Goal: Information Seeking & Learning: Learn about a topic

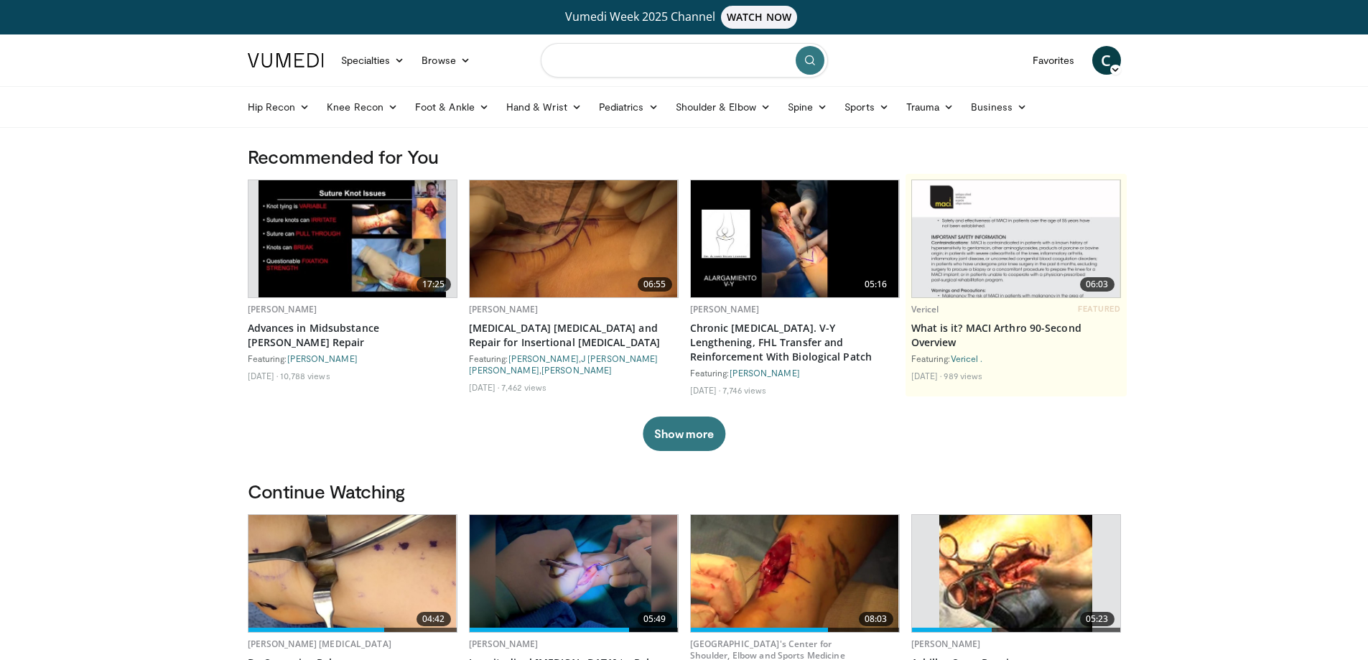
click at [628, 70] on input "Search topics, interventions" at bounding box center [684, 60] width 287 height 34
type input "**********"
click at [817, 55] on button "submit" at bounding box center [810, 60] width 29 height 29
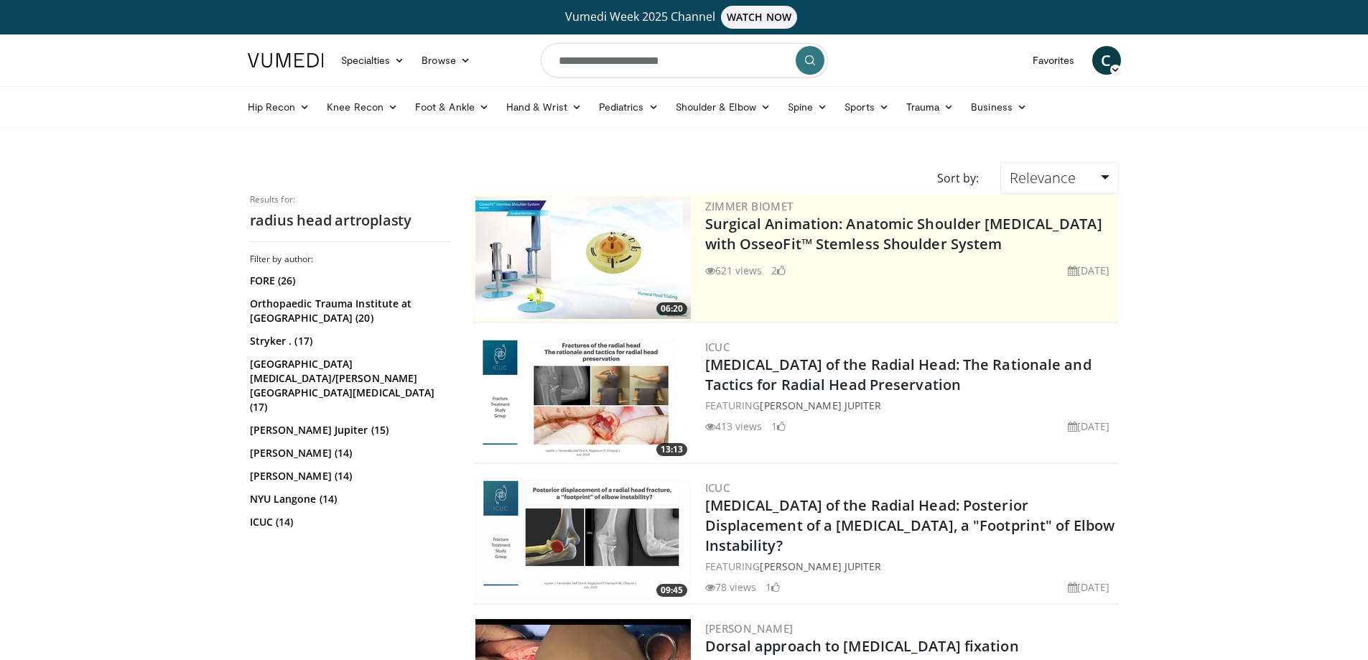
click at [636, 60] on input "**********" at bounding box center [684, 60] width 287 height 34
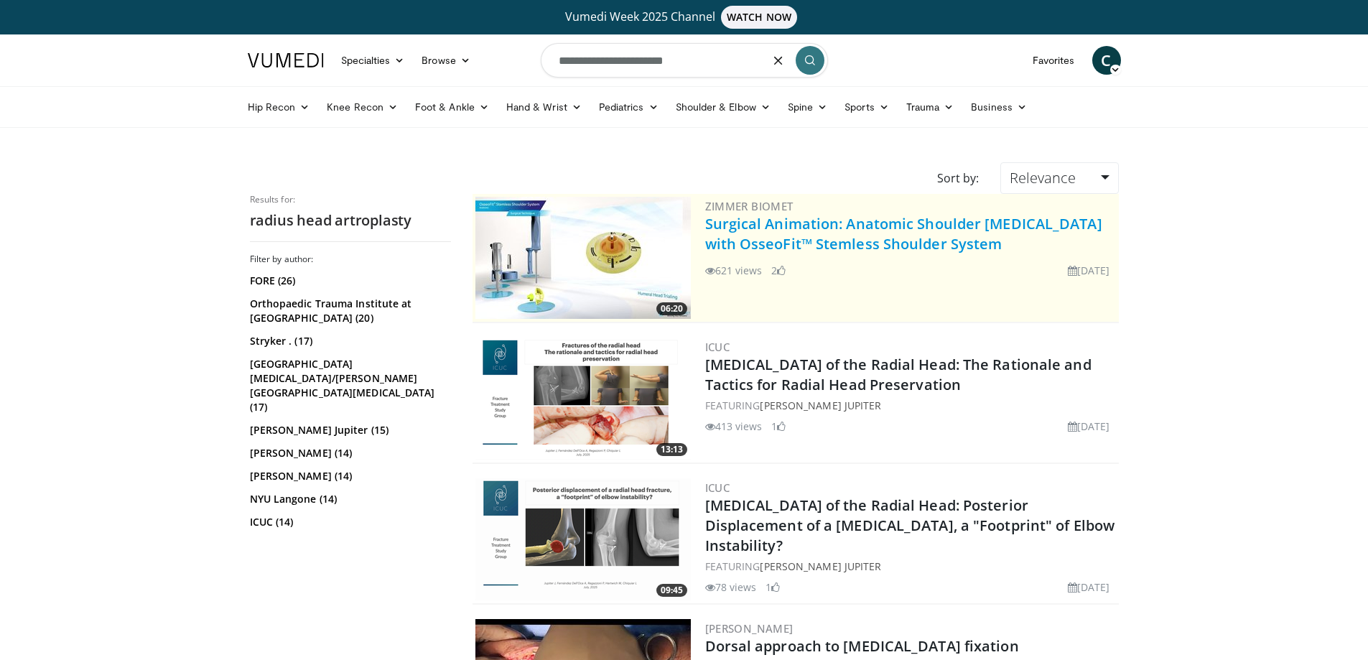
type input "**********"
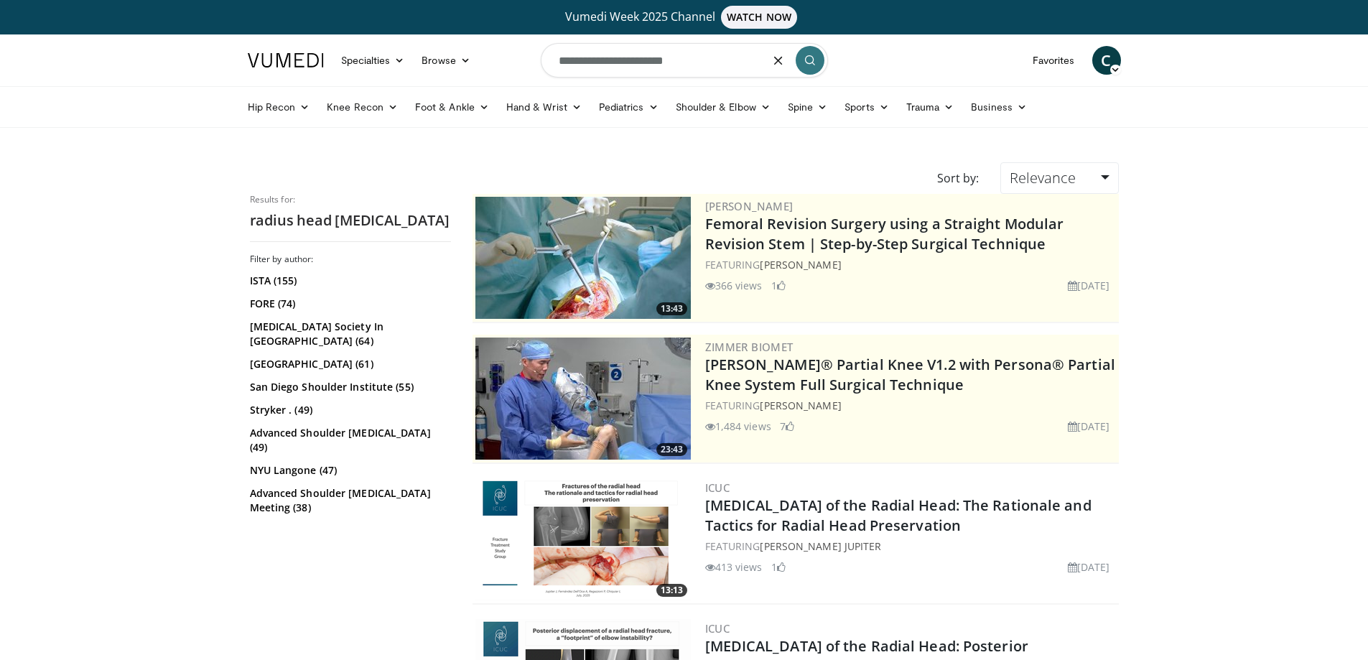
drag, startPoint x: 589, startPoint y: 60, endPoint x: 579, endPoint y: 60, distance: 10.1
click at [579, 60] on input "**********" at bounding box center [684, 60] width 287 height 34
click at [807, 75] on input "**********" at bounding box center [684, 60] width 287 height 34
type input "**********"
click at [809, 70] on button "submit" at bounding box center [810, 60] width 29 height 29
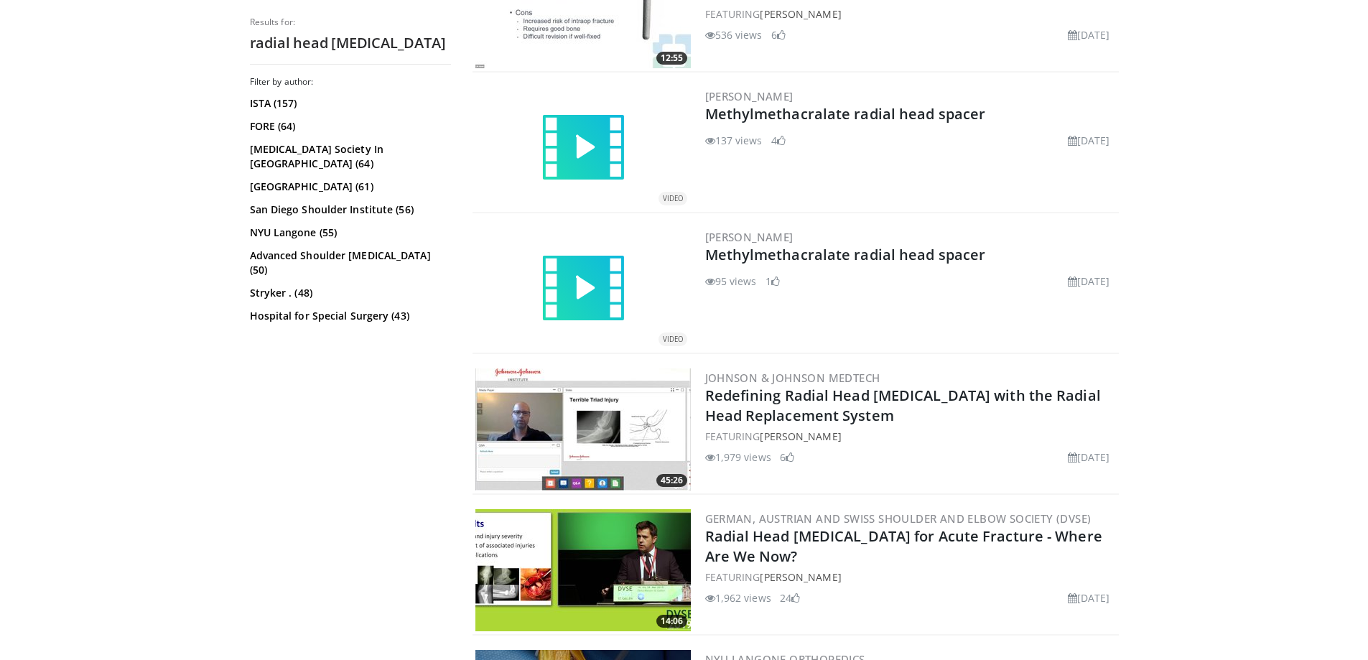
scroll to position [1149, 0]
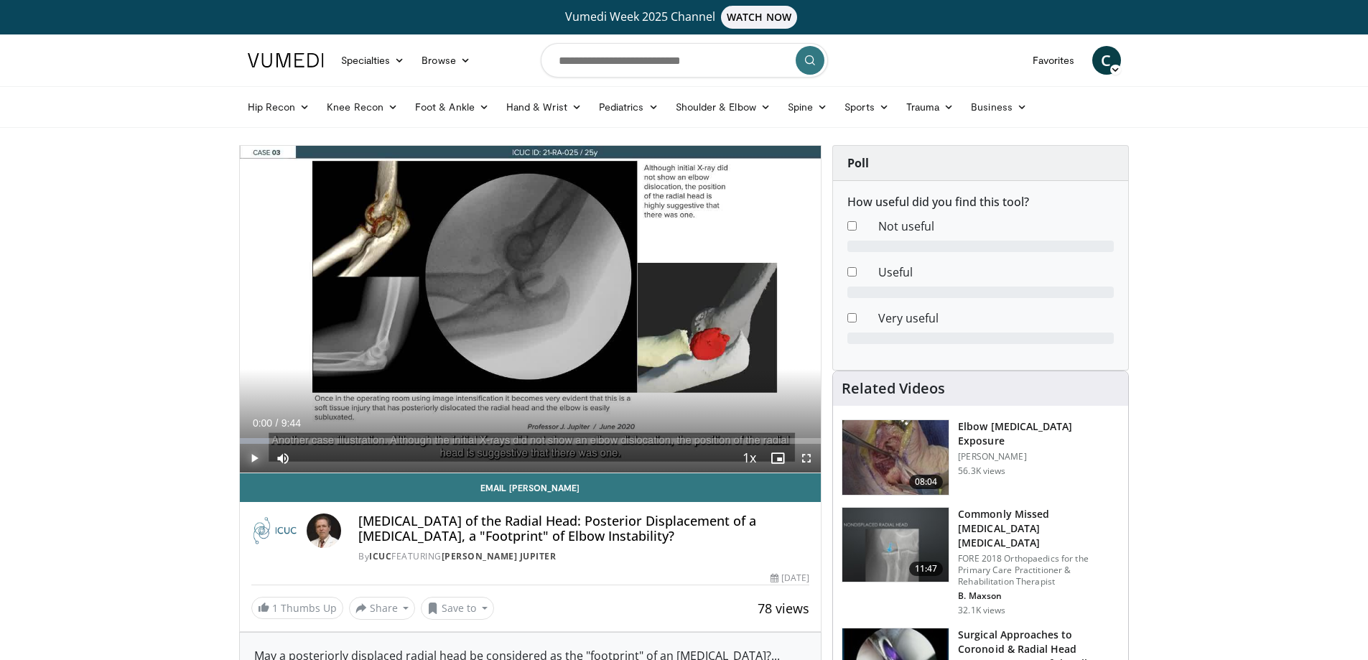
click at [249, 456] on span "Video Player" at bounding box center [254, 458] width 29 height 29
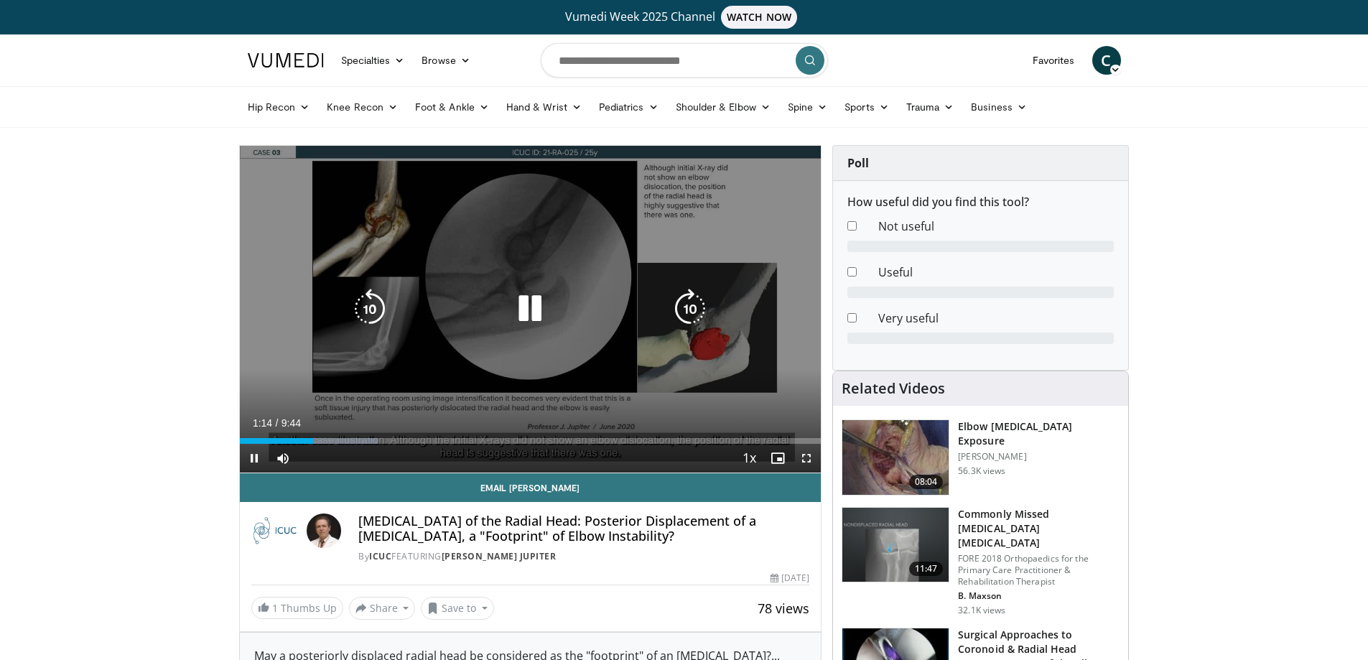
click at [361, 304] on icon "Video Player" at bounding box center [370, 309] width 40 height 40
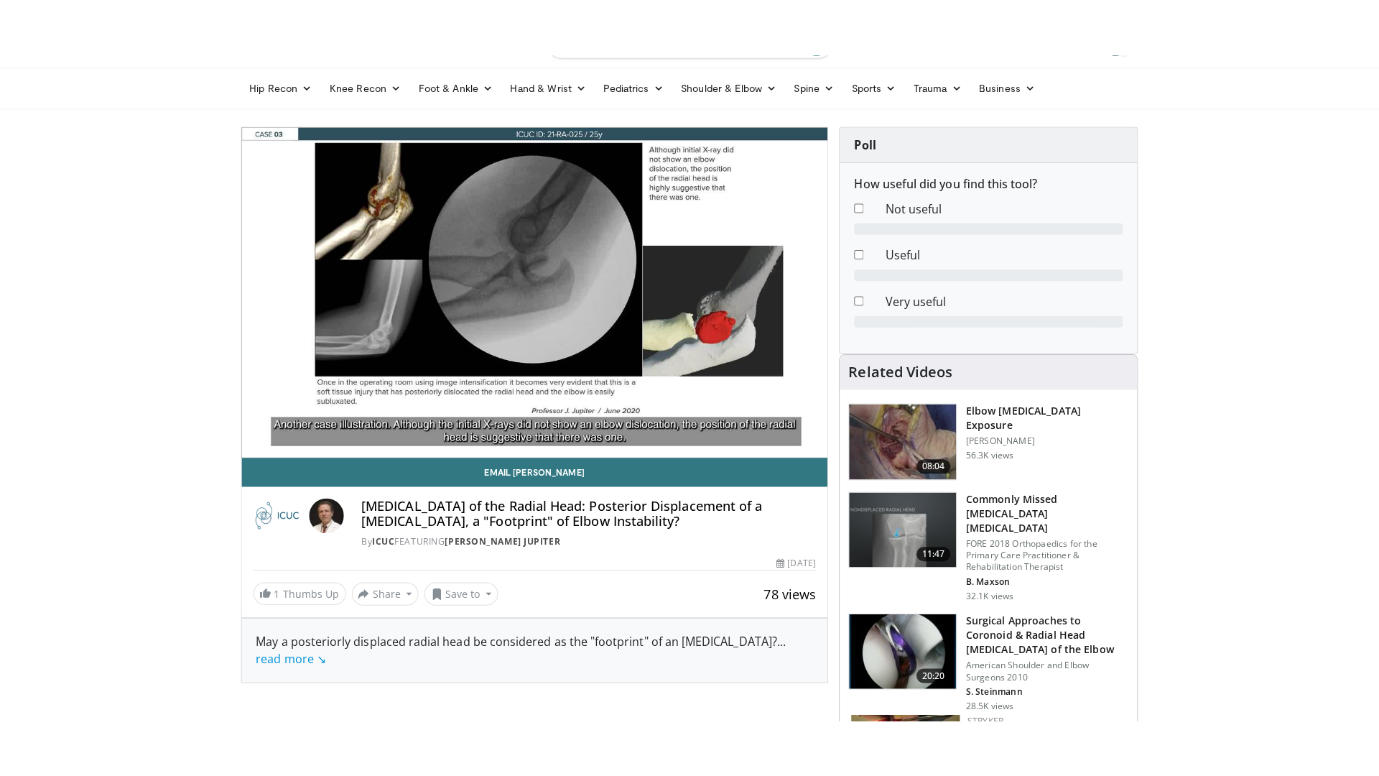
scroll to position [72, 0]
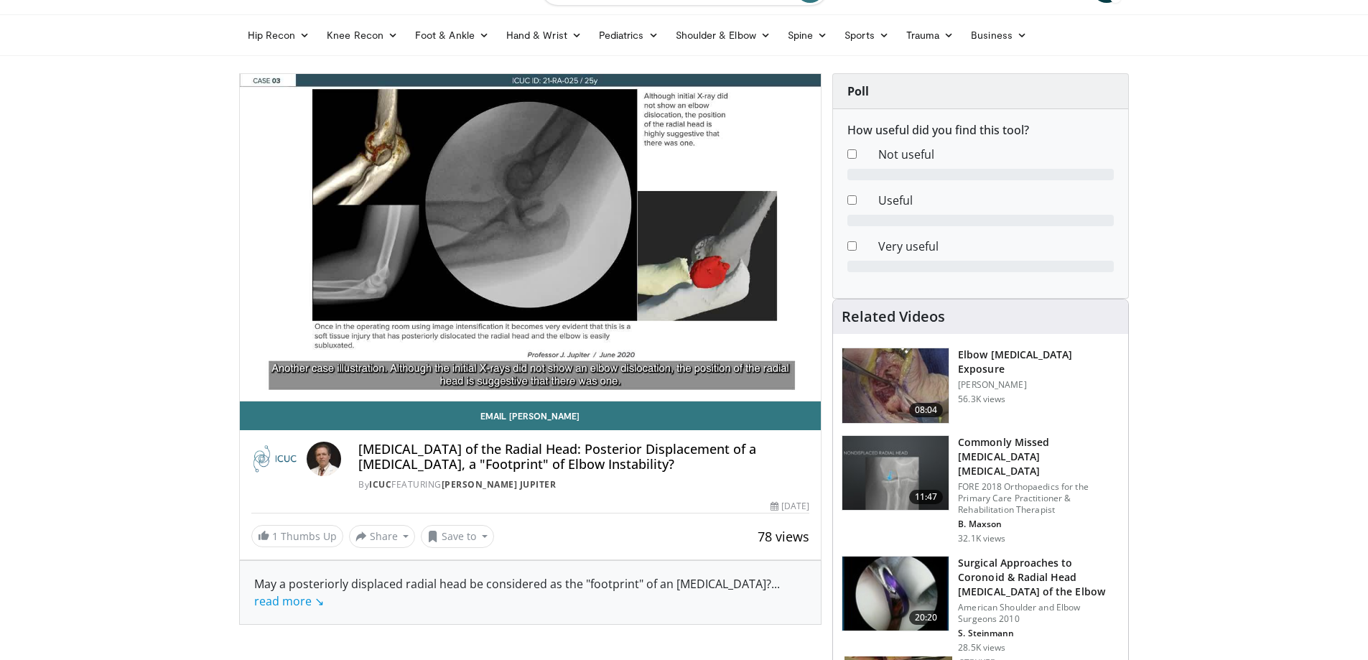
drag, startPoint x: 2, startPoint y: 282, endPoint x: 107, endPoint y: 379, distance: 142.3
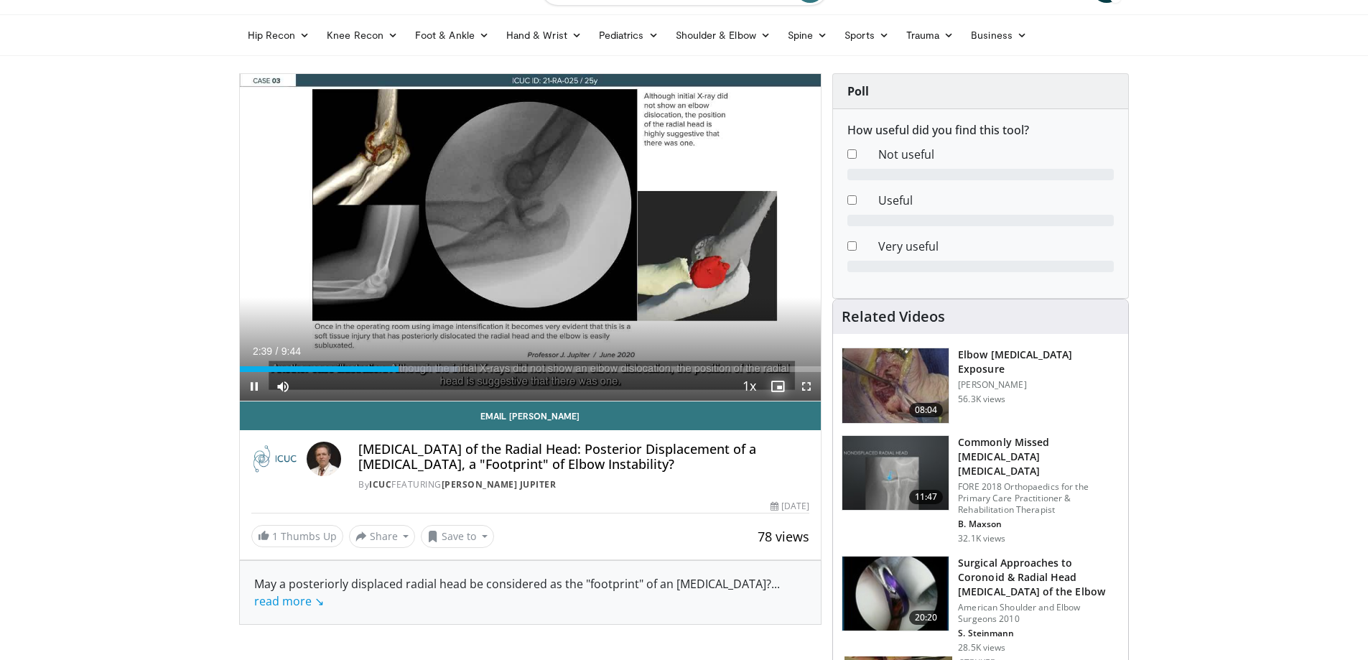
click at [775, 386] on span "Video Player" at bounding box center [777, 386] width 29 height 29
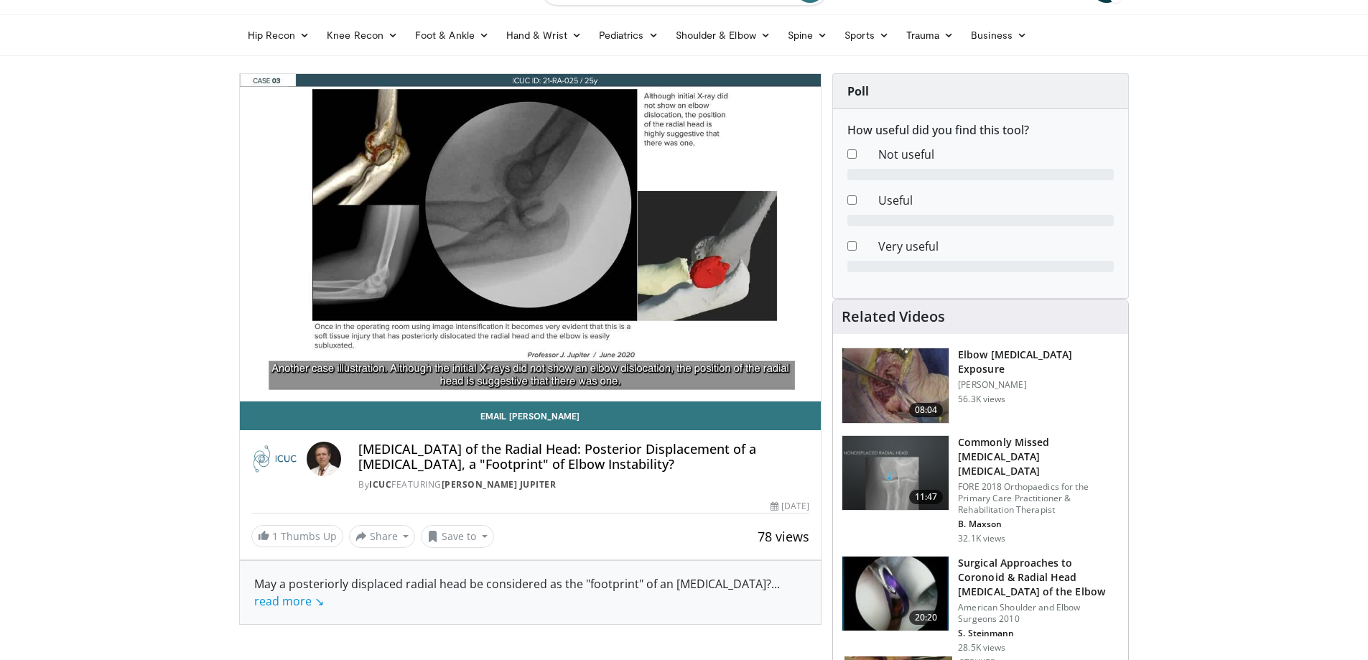
click at [779, 386] on span "Video Player" at bounding box center [777, 386] width 29 height 29
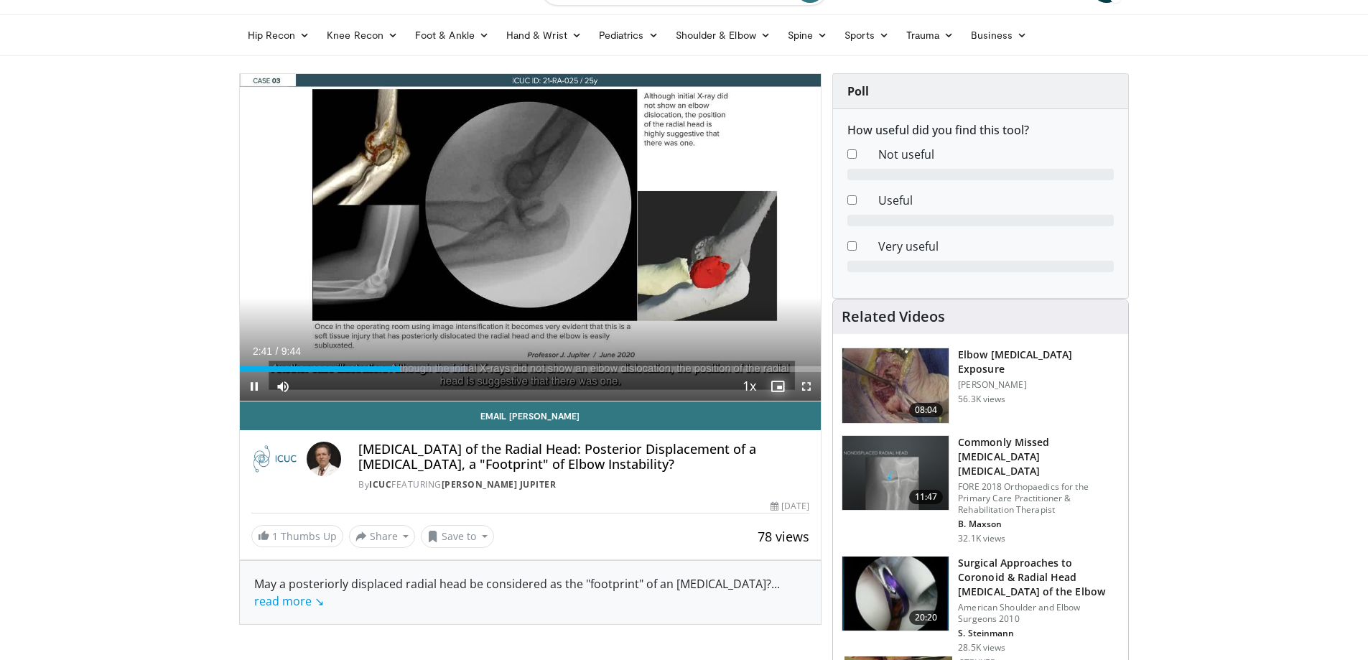
click at [786, 384] on span "Video Player" at bounding box center [777, 386] width 29 height 29
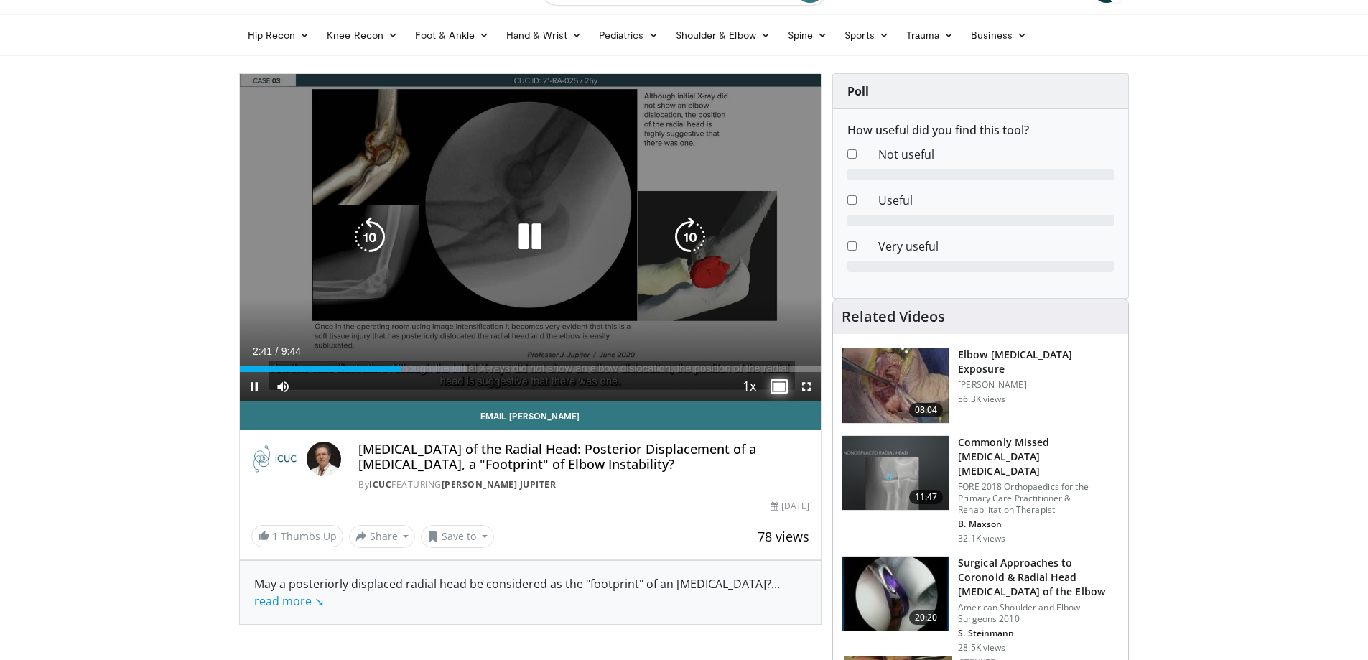
click at [781, 384] on span "Video Player" at bounding box center [777, 386] width 29 height 29
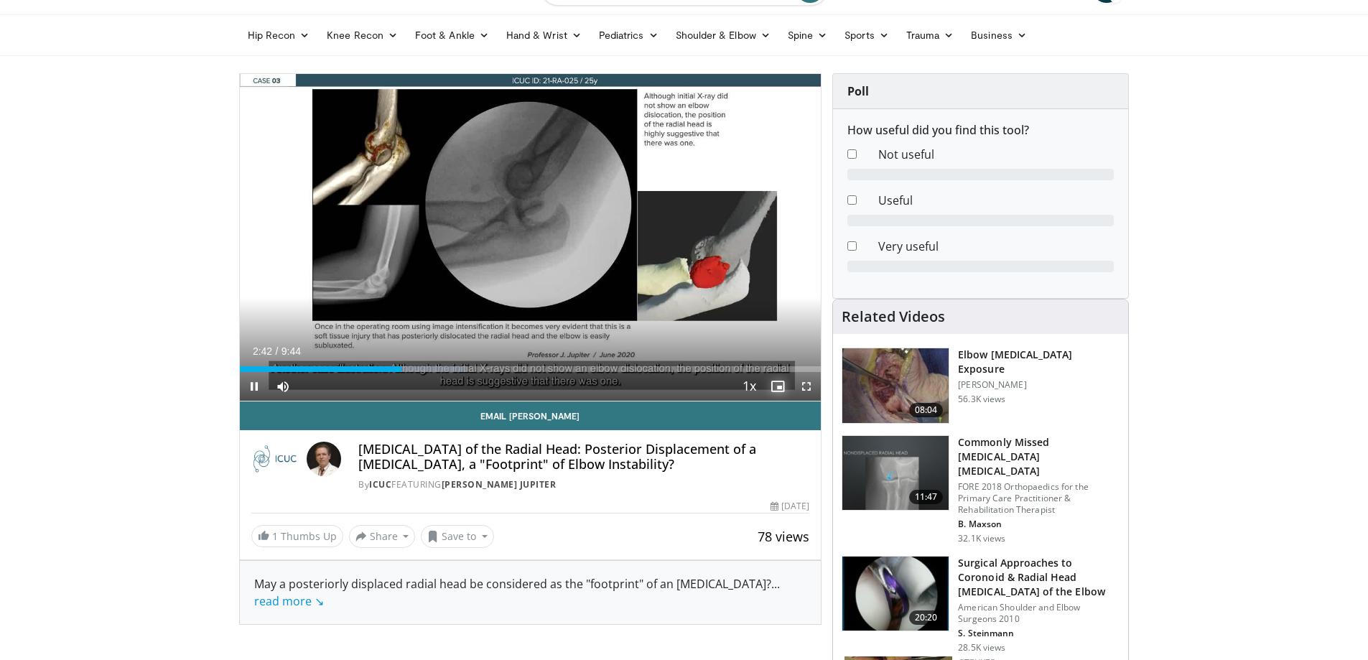
click at [782, 384] on span "Video Player" at bounding box center [777, 386] width 29 height 29
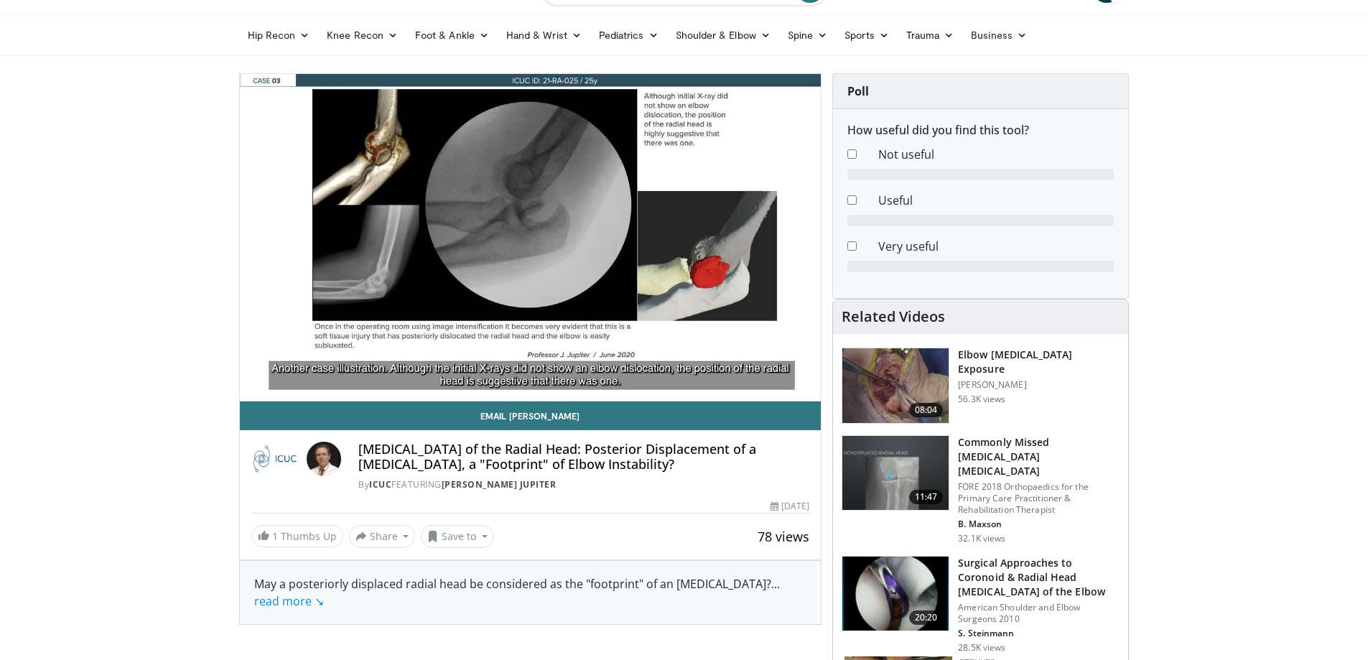
click at [782, 384] on video-js "**********" at bounding box center [531, 238] width 582 height 328
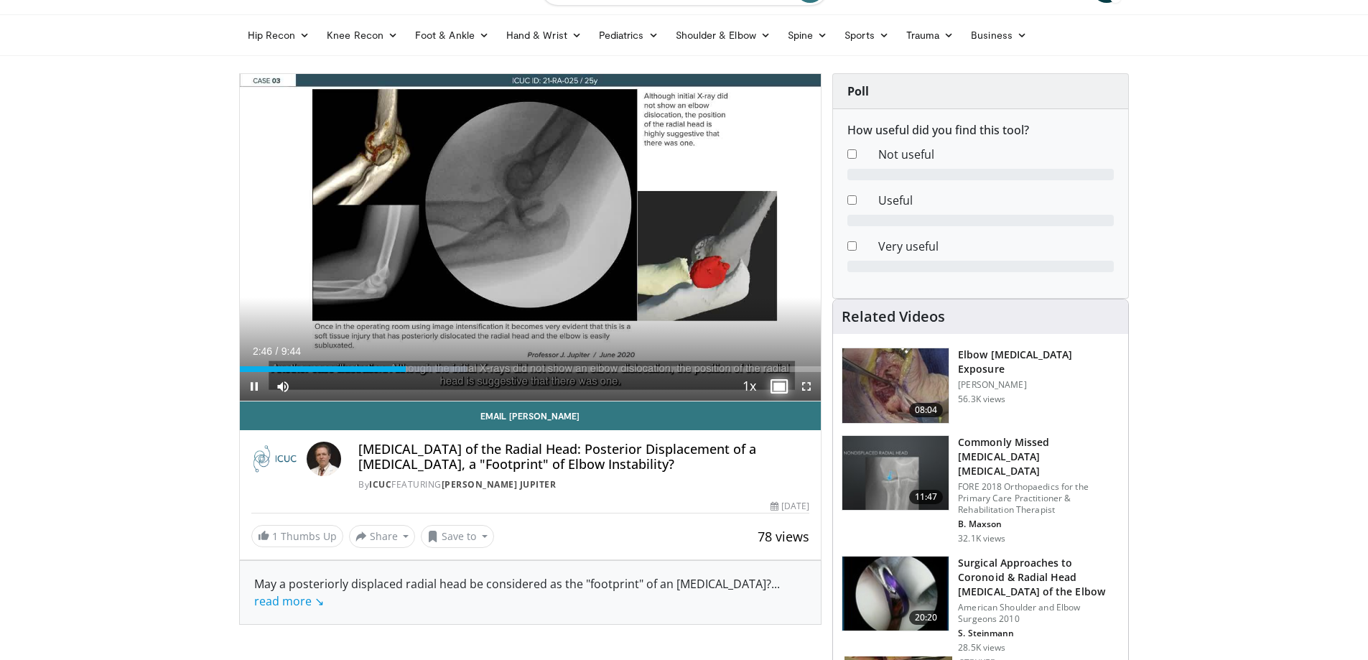
click at [781, 384] on span "Video Player" at bounding box center [777, 386] width 29 height 29
click at [781, 385] on span "Video Player" at bounding box center [777, 386] width 29 height 29
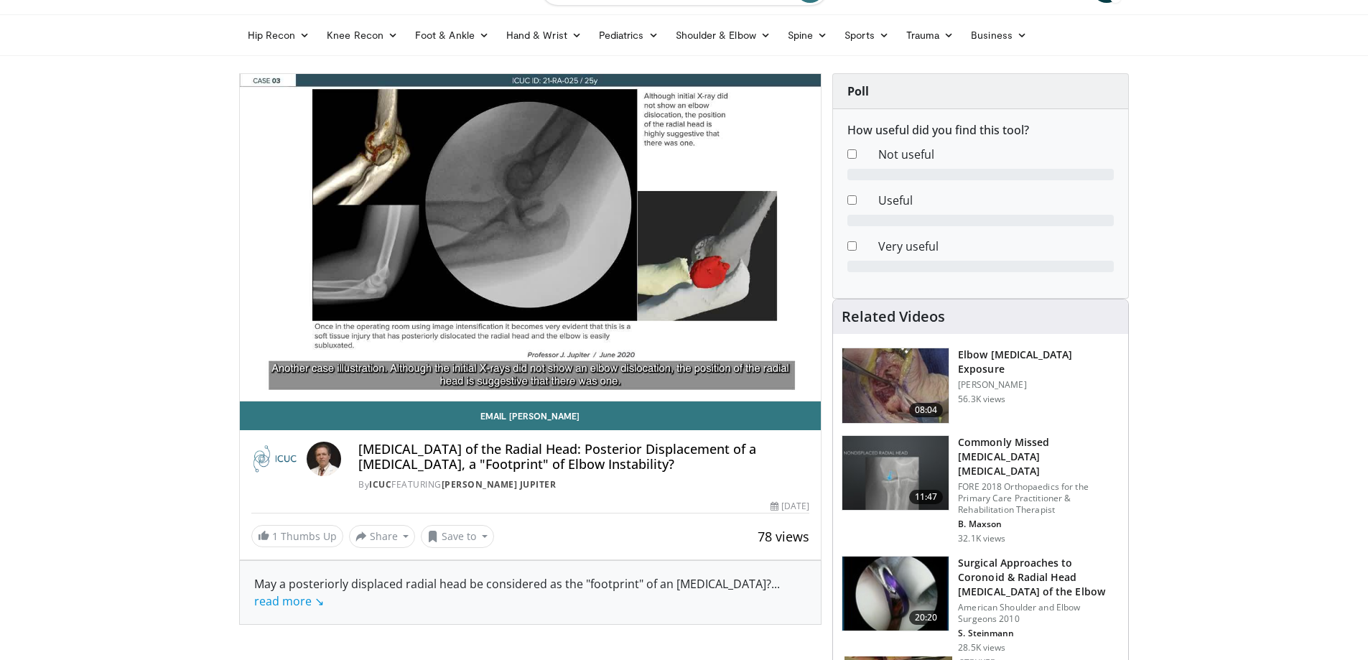
click at [781, 385] on video-js "**********" at bounding box center [531, 238] width 582 height 328
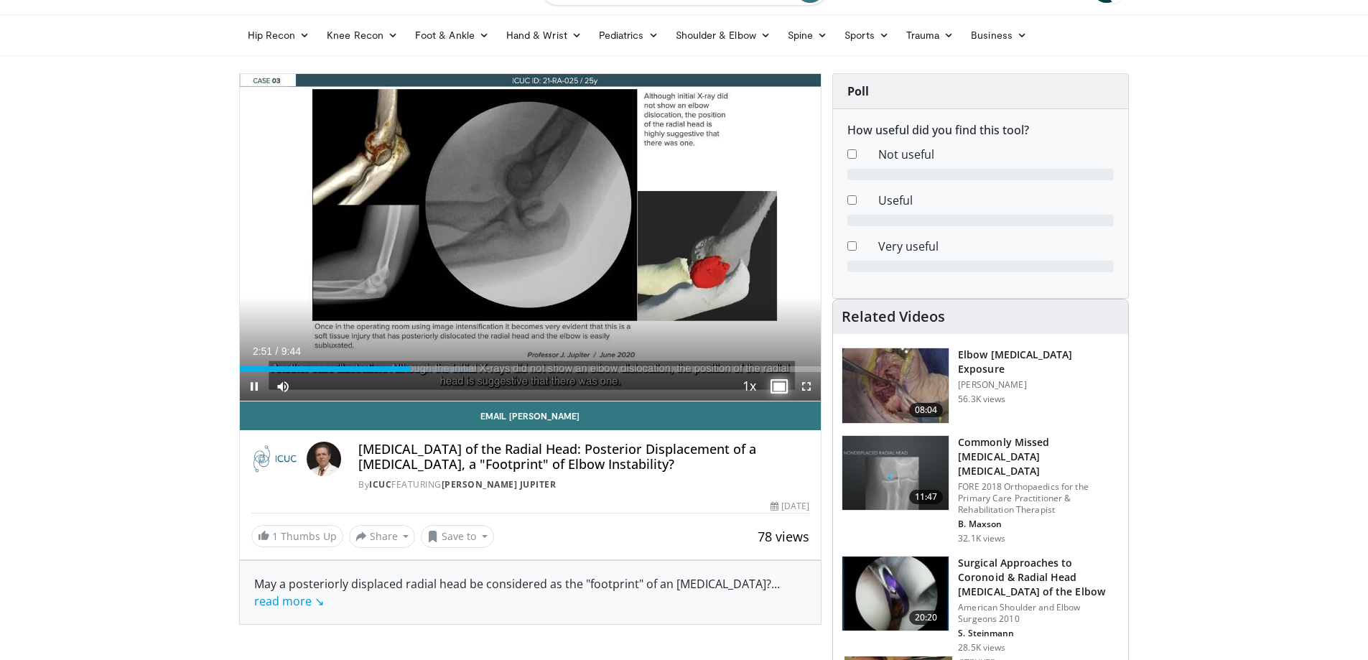
click at [781, 385] on span "Video Player" at bounding box center [777, 386] width 29 height 29
click at [806, 383] on span "Video Player" at bounding box center [806, 386] width 29 height 29
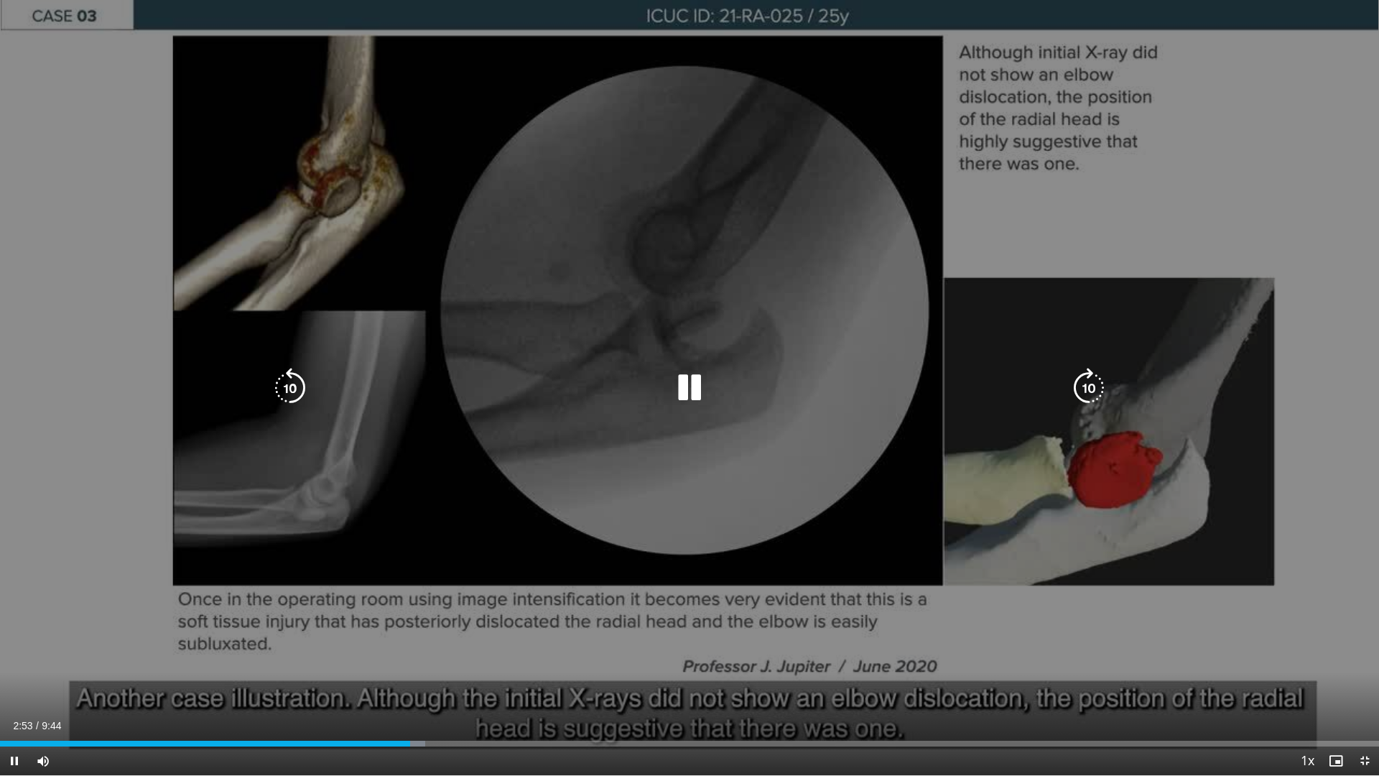
click at [281, 379] on icon "Video Player" at bounding box center [290, 388] width 40 height 40
click at [297, 388] on icon "Video Player" at bounding box center [290, 388] width 40 height 40
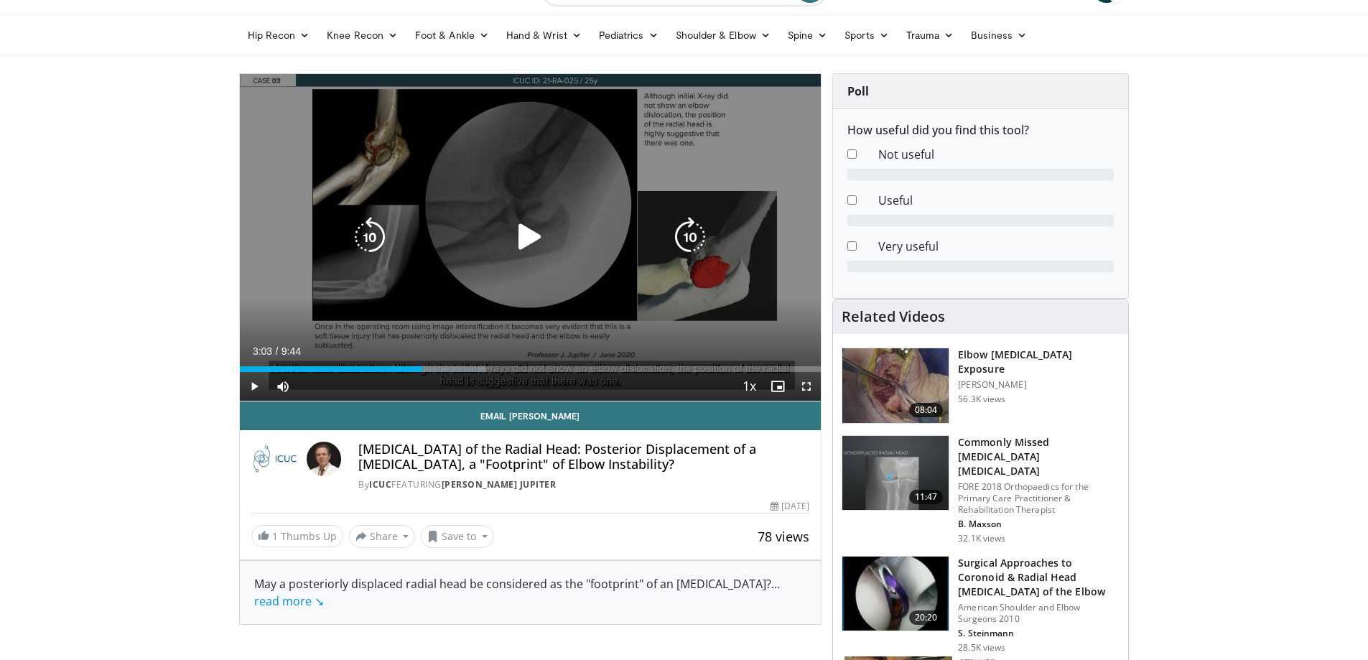
click at [525, 237] on icon "Video Player" at bounding box center [530, 237] width 40 height 40
click at [807, 386] on span "Video Player" at bounding box center [806, 386] width 29 height 29
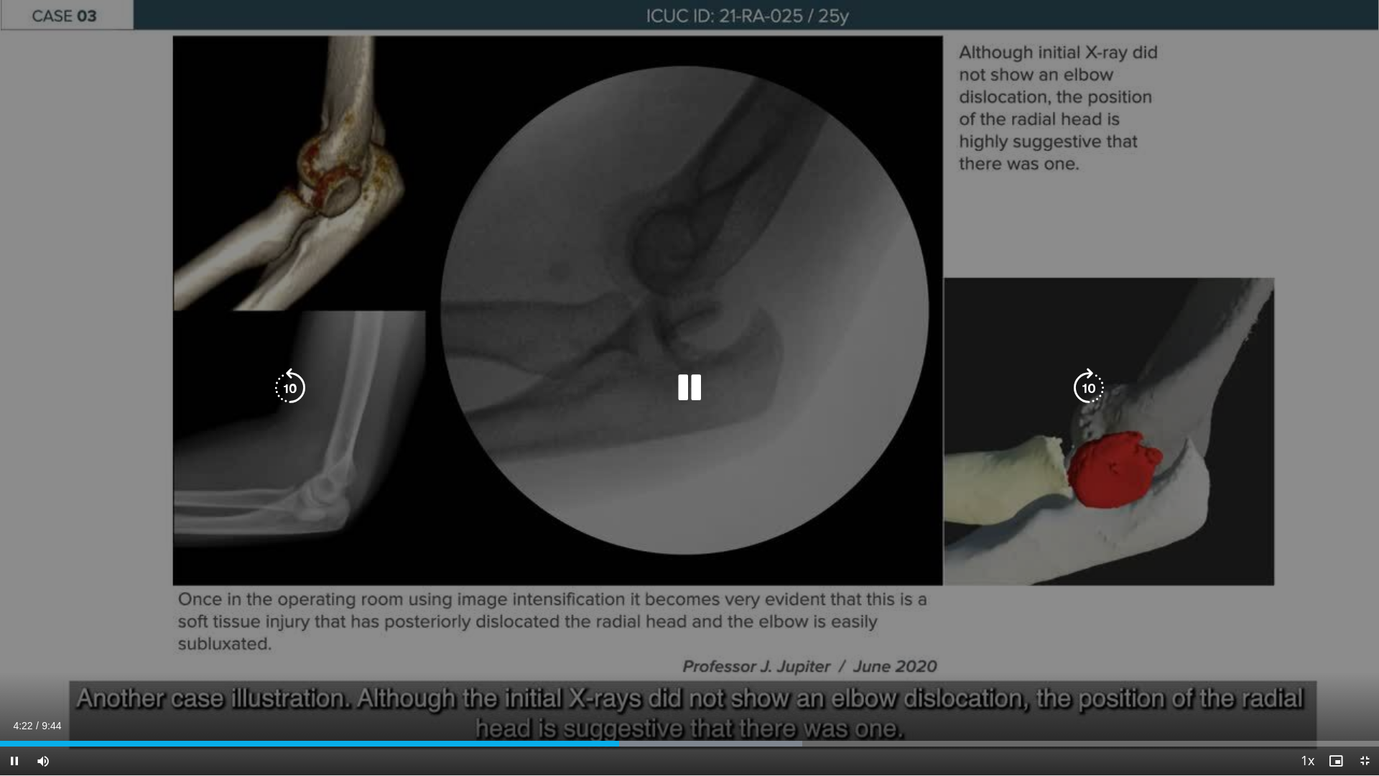
click at [689, 389] on icon "Video Player" at bounding box center [689, 388] width 40 height 40
click at [692, 391] on icon "Video Player" at bounding box center [689, 388] width 40 height 40
click at [293, 386] on icon "Video Player" at bounding box center [290, 388] width 40 height 40
click at [691, 387] on icon "Video Player" at bounding box center [689, 388] width 40 height 40
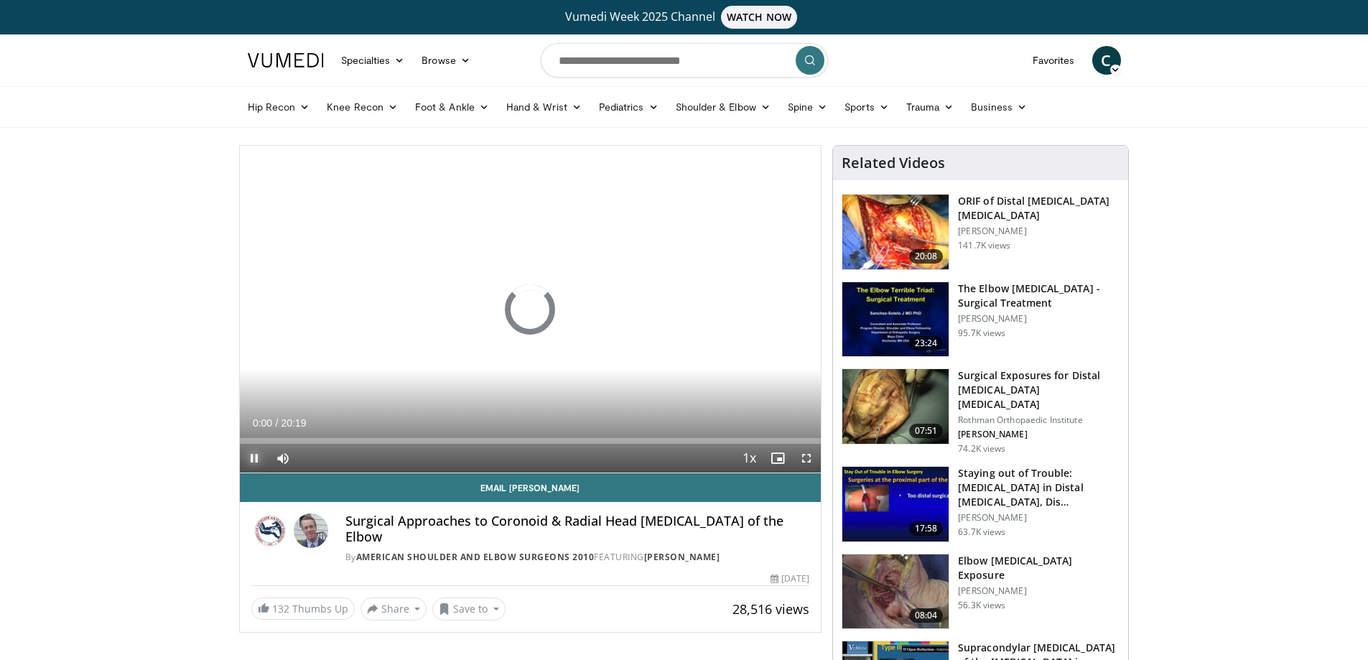
click at [252, 456] on span "Video Player" at bounding box center [254, 458] width 29 height 29
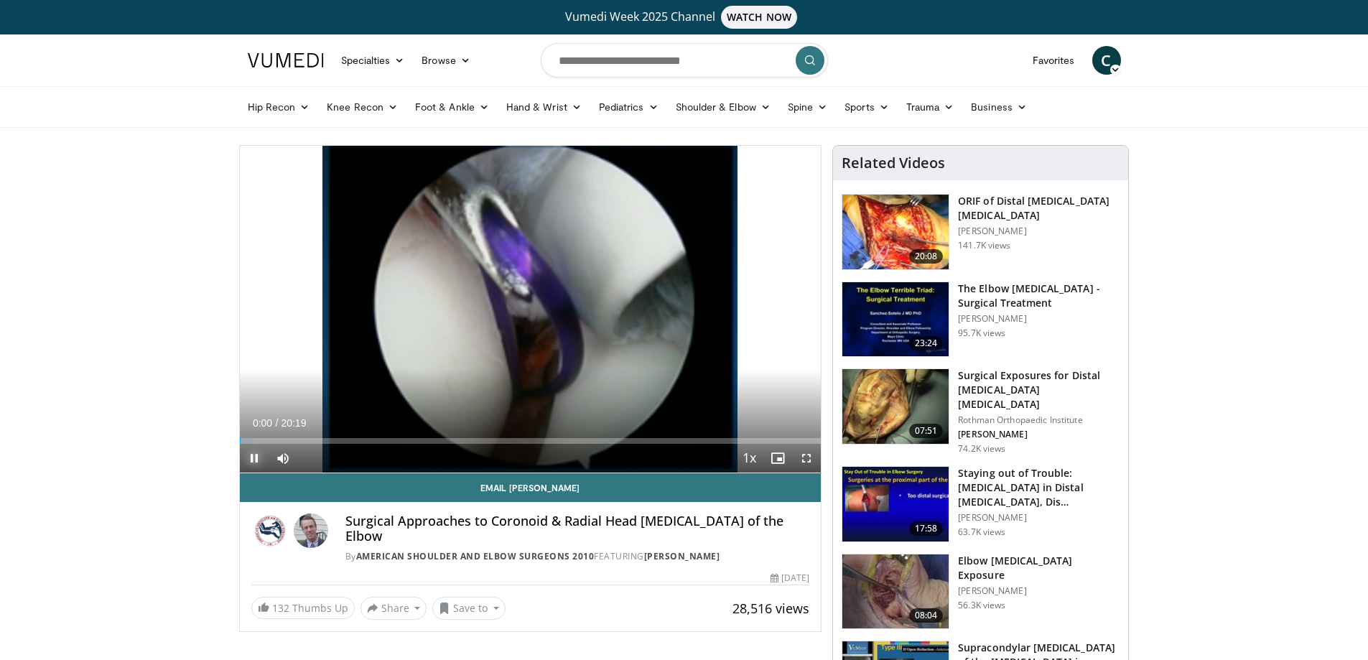
click at [256, 459] on span "Video Player" at bounding box center [254, 458] width 29 height 29
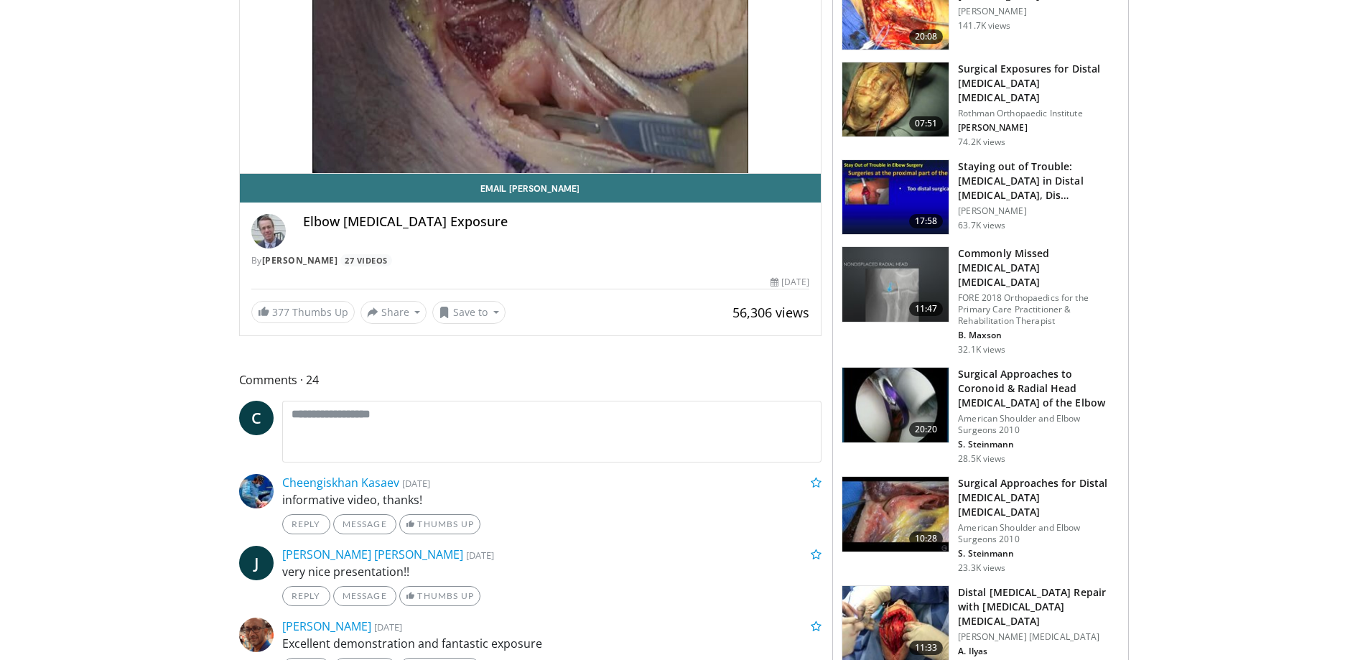
scroll to position [577, 0]
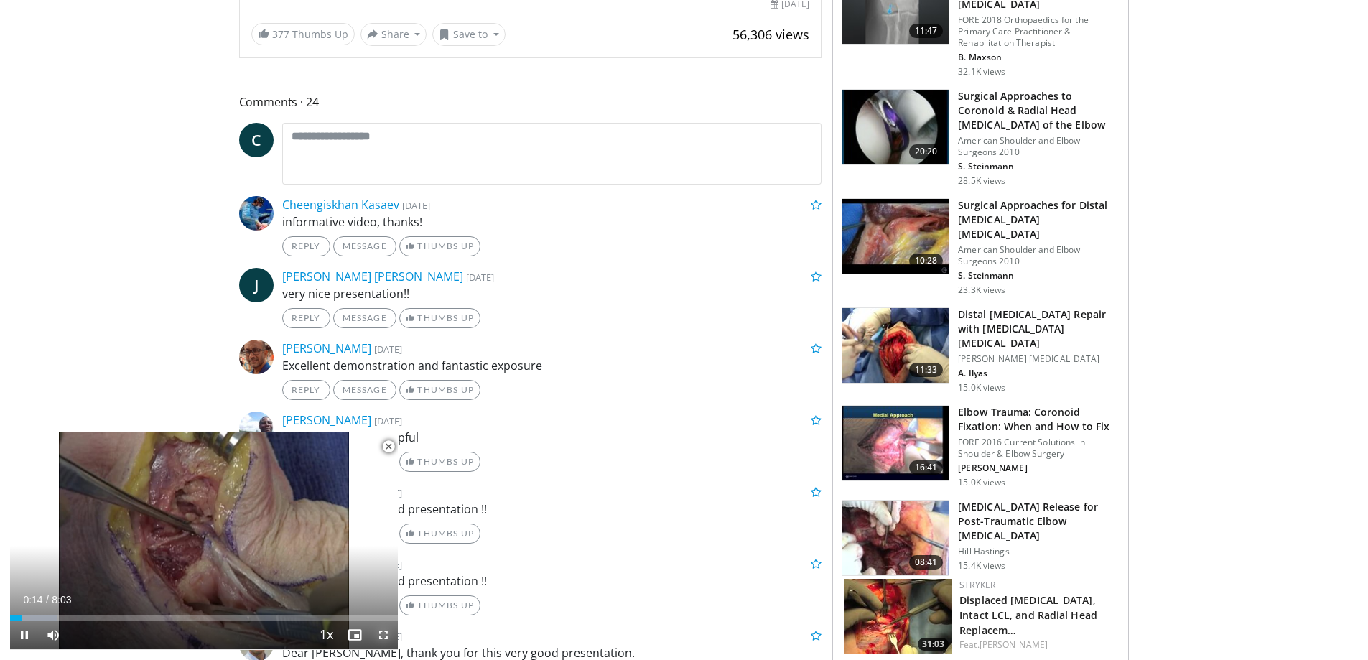
click at [375, 630] on span "Video Player" at bounding box center [383, 635] width 29 height 29
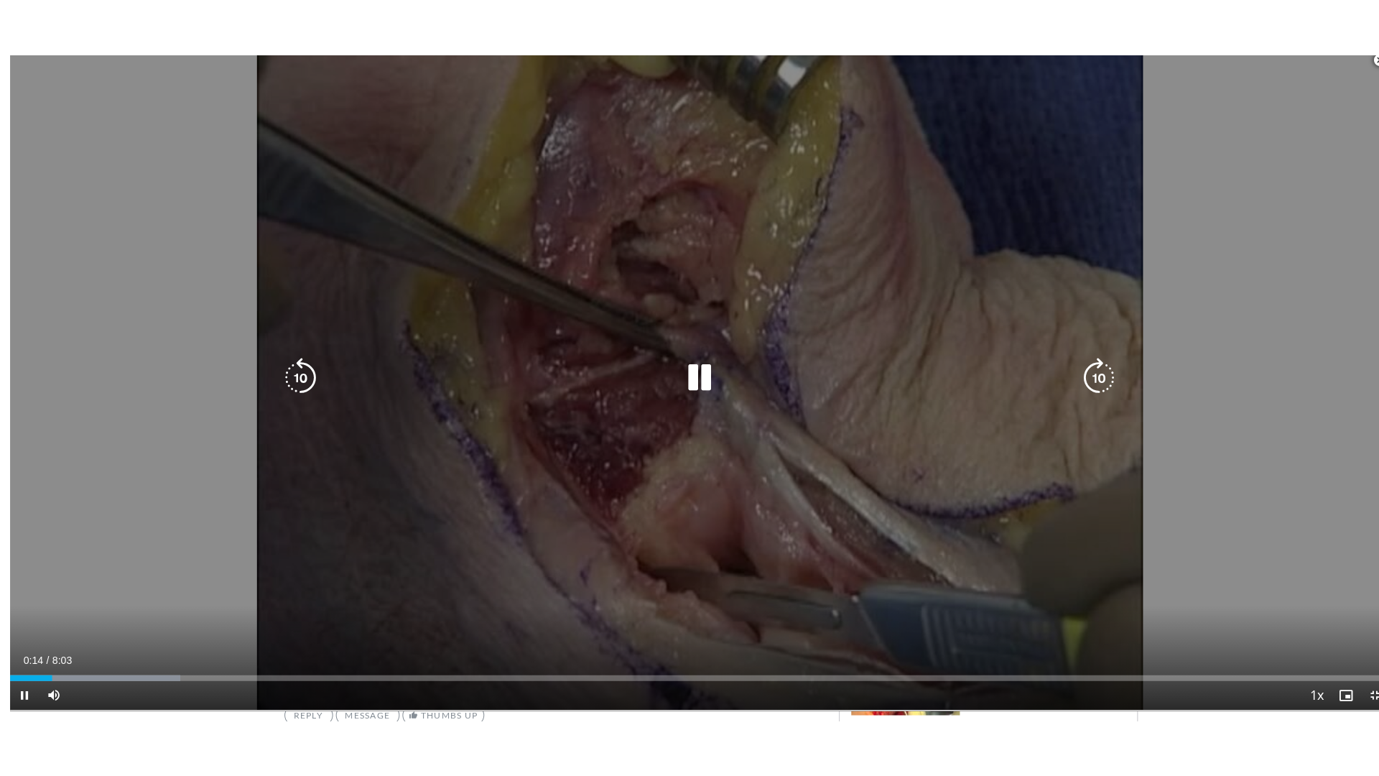
scroll to position [250, 0]
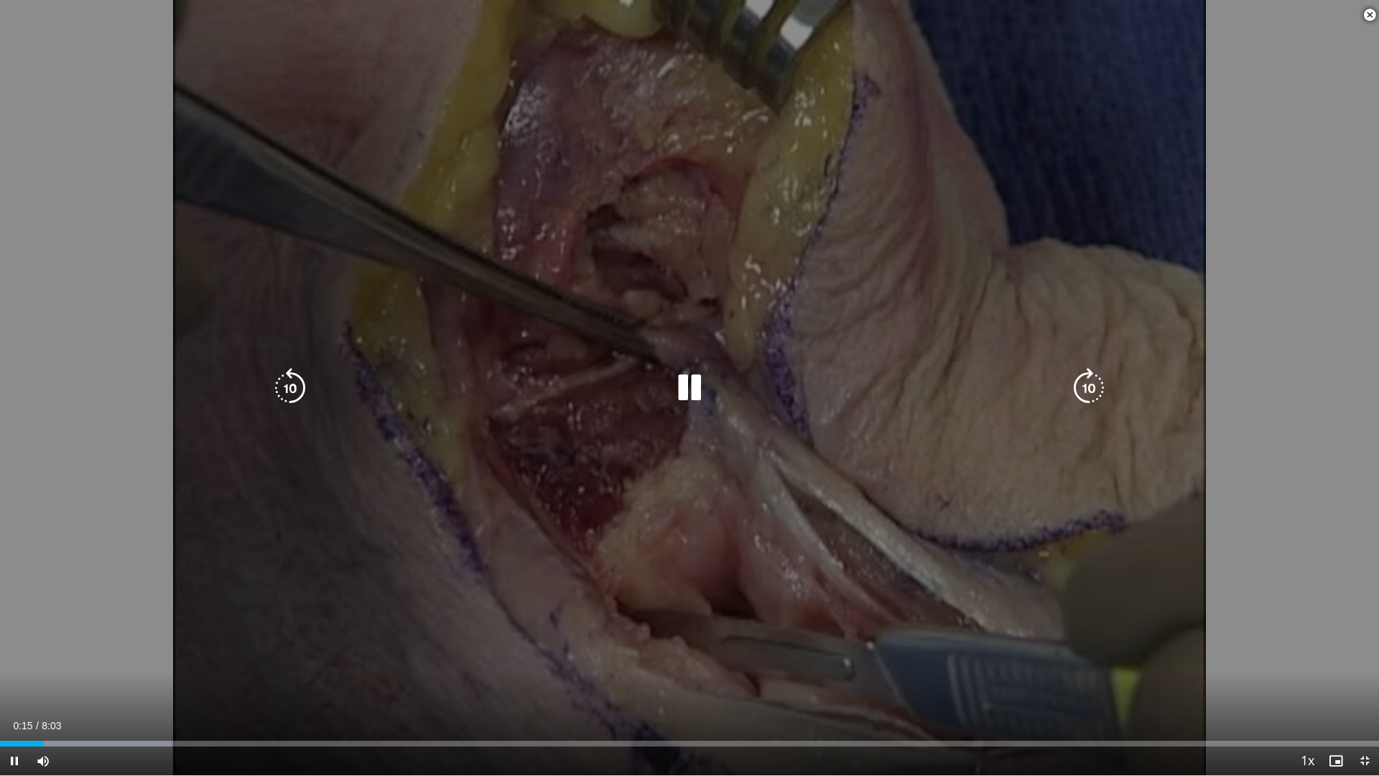
click at [685, 385] on icon "Video Player" at bounding box center [689, 388] width 40 height 40
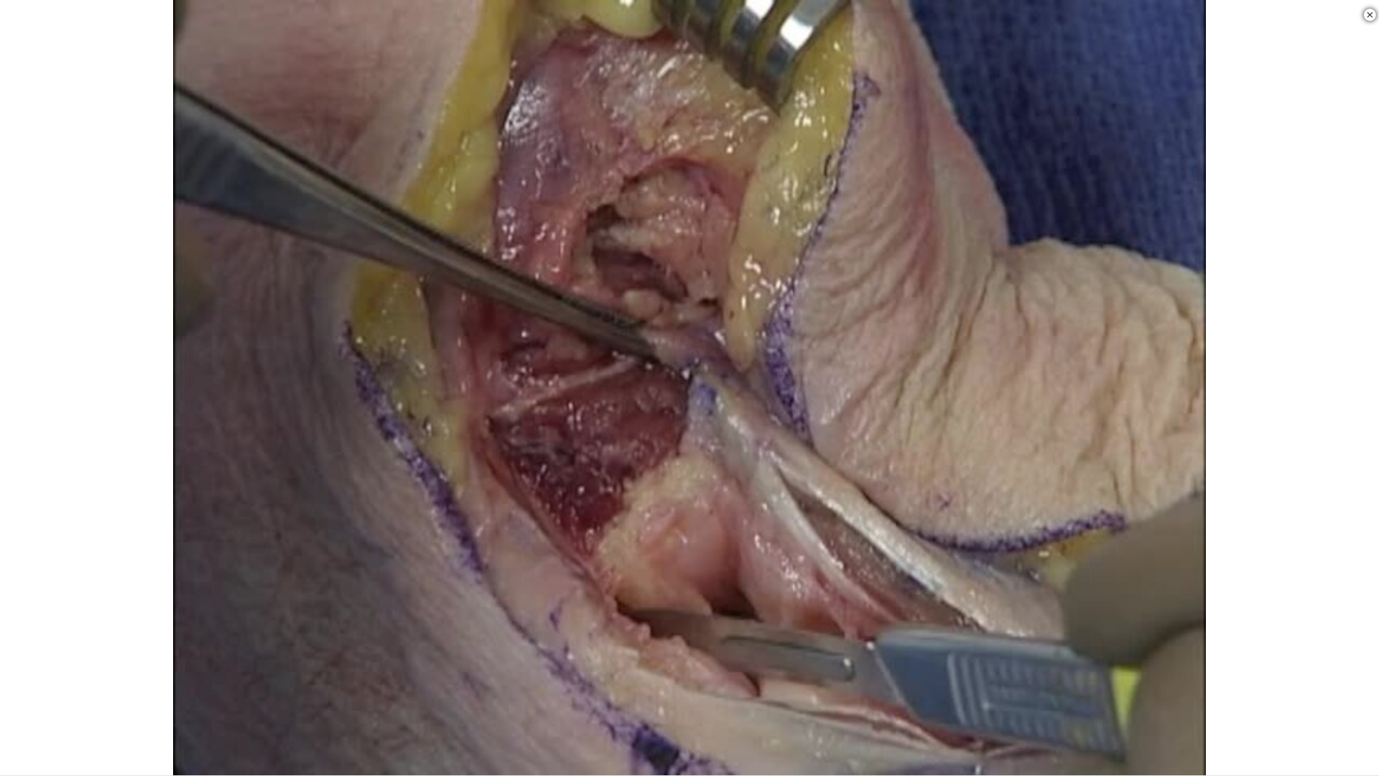
drag, startPoint x: 50, startPoint y: 295, endPoint x: 124, endPoint y: 310, distance: 74.8
click at [96, 305] on div "20 seconds Tap to unmute" at bounding box center [689, 387] width 1379 height 775
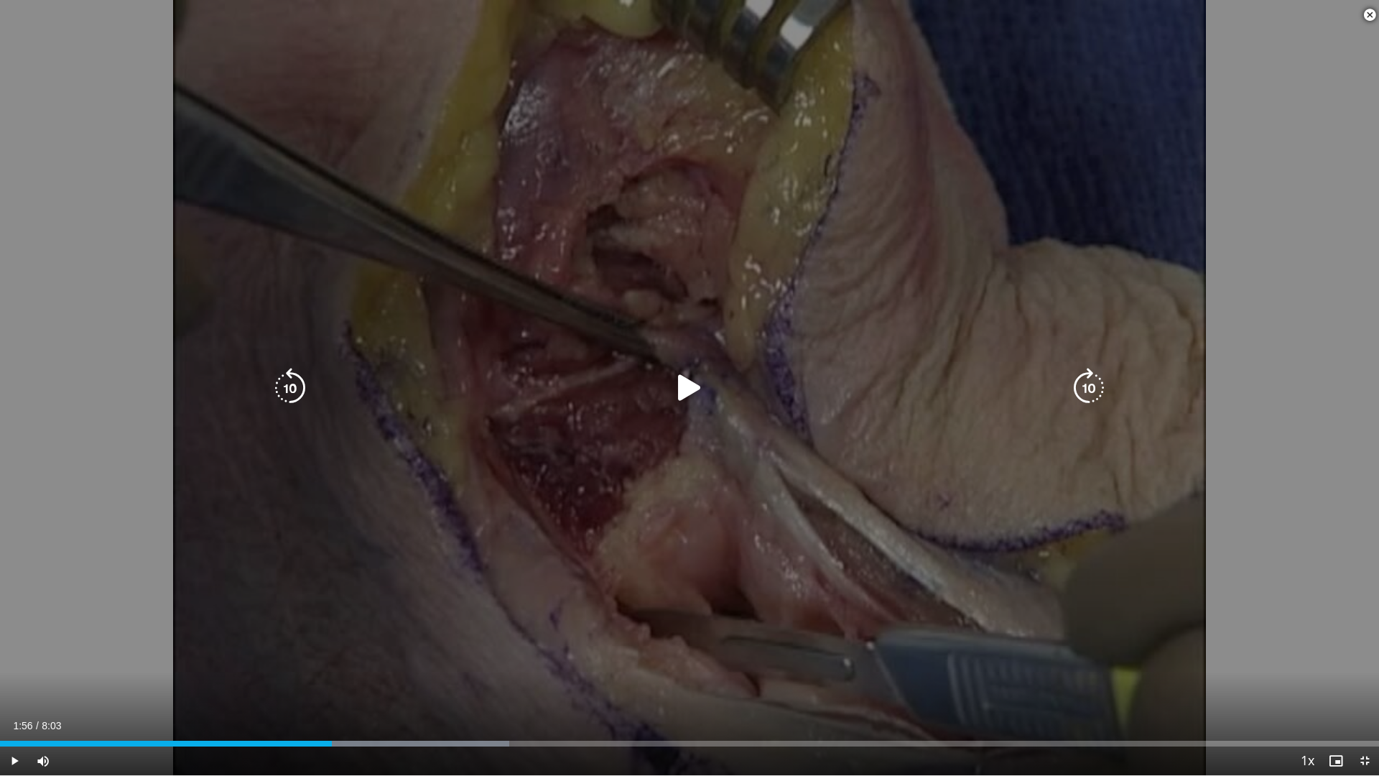
click at [682, 384] on icon "Video Player" at bounding box center [689, 388] width 40 height 40
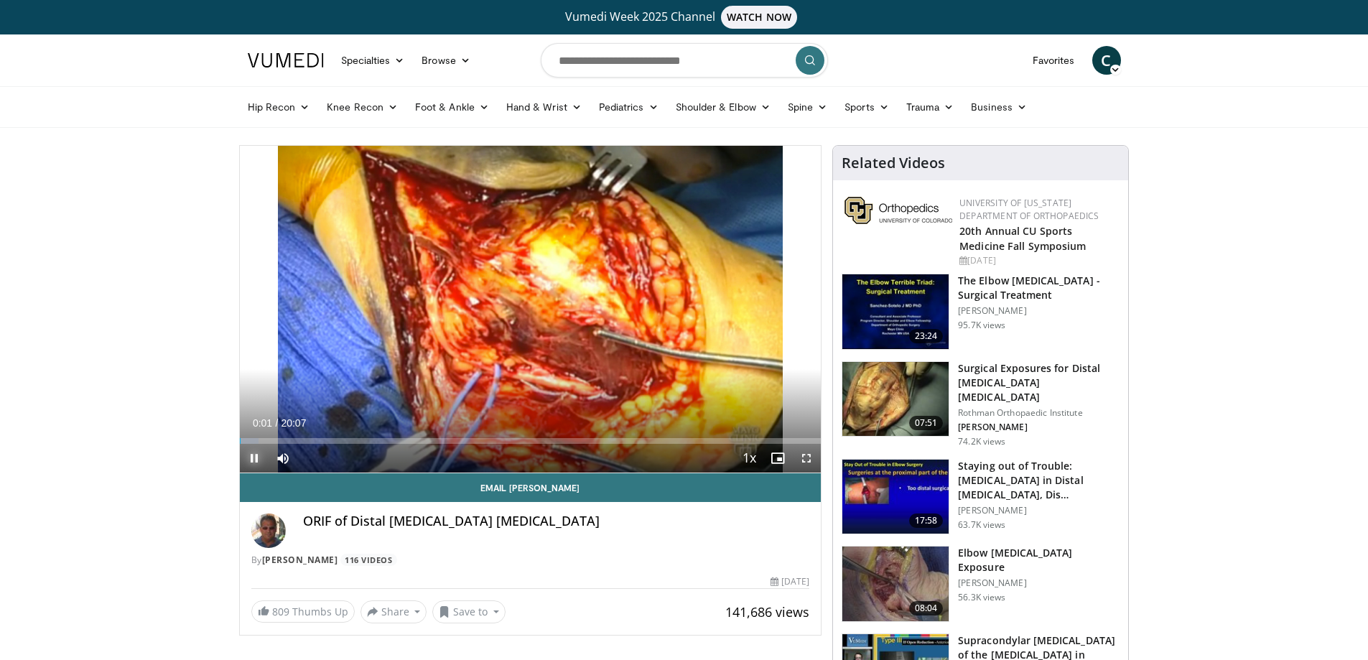
click at [259, 455] on span "Video Player" at bounding box center [254, 458] width 29 height 29
click at [896, 481] on img at bounding box center [895, 497] width 106 height 75
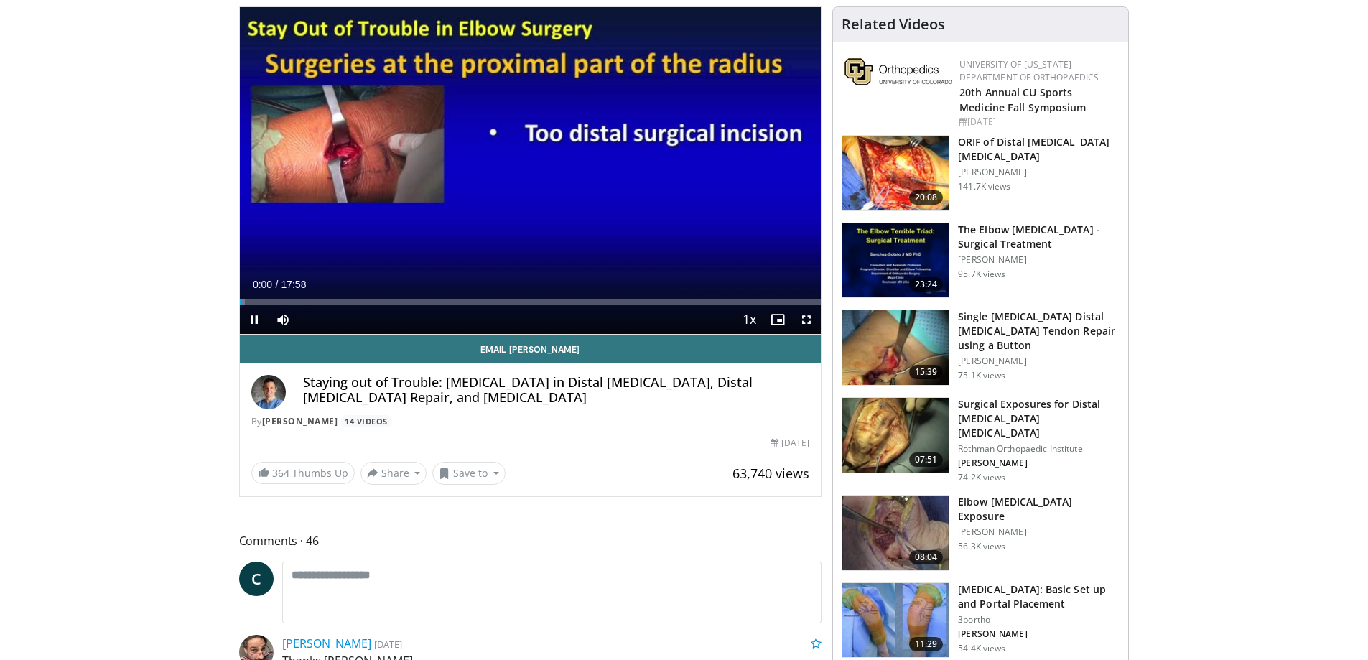
scroll to position [287, 0]
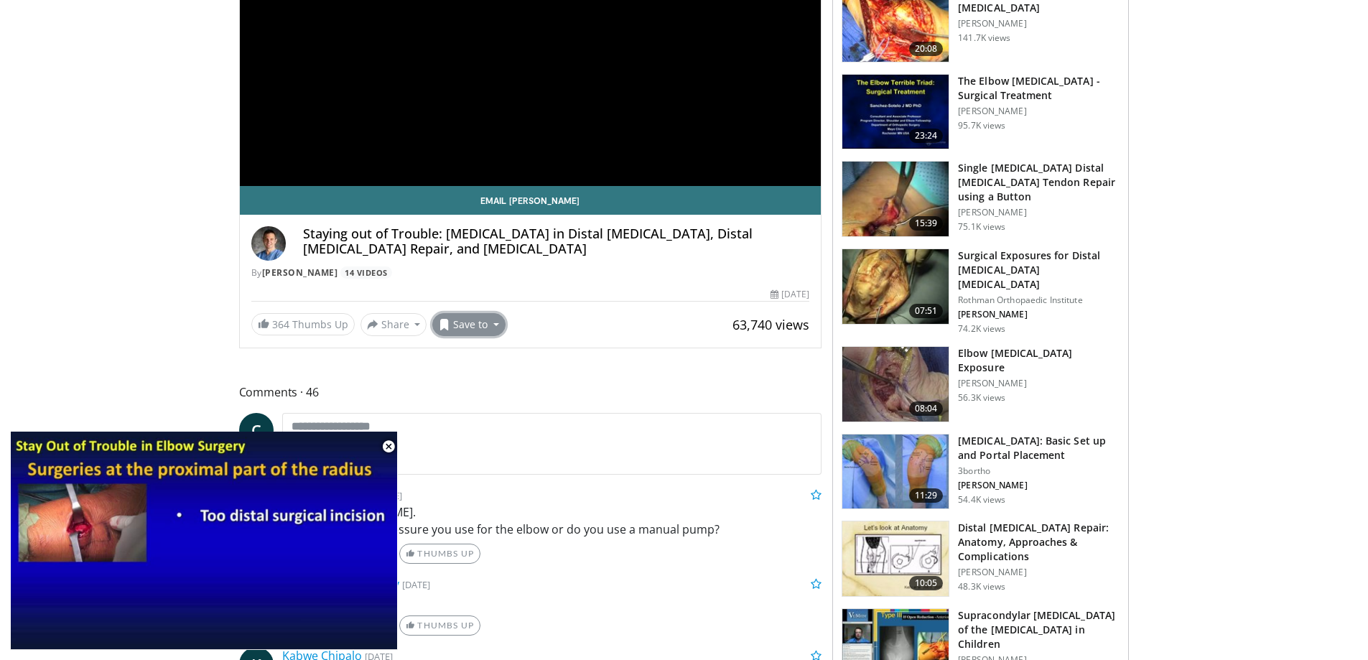
click at [478, 325] on button "Save to" at bounding box center [468, 324] width 73 height 23
click at [496, 353] on span "Add to Favorites" at bounding box center [494, 356] width 88 height 16
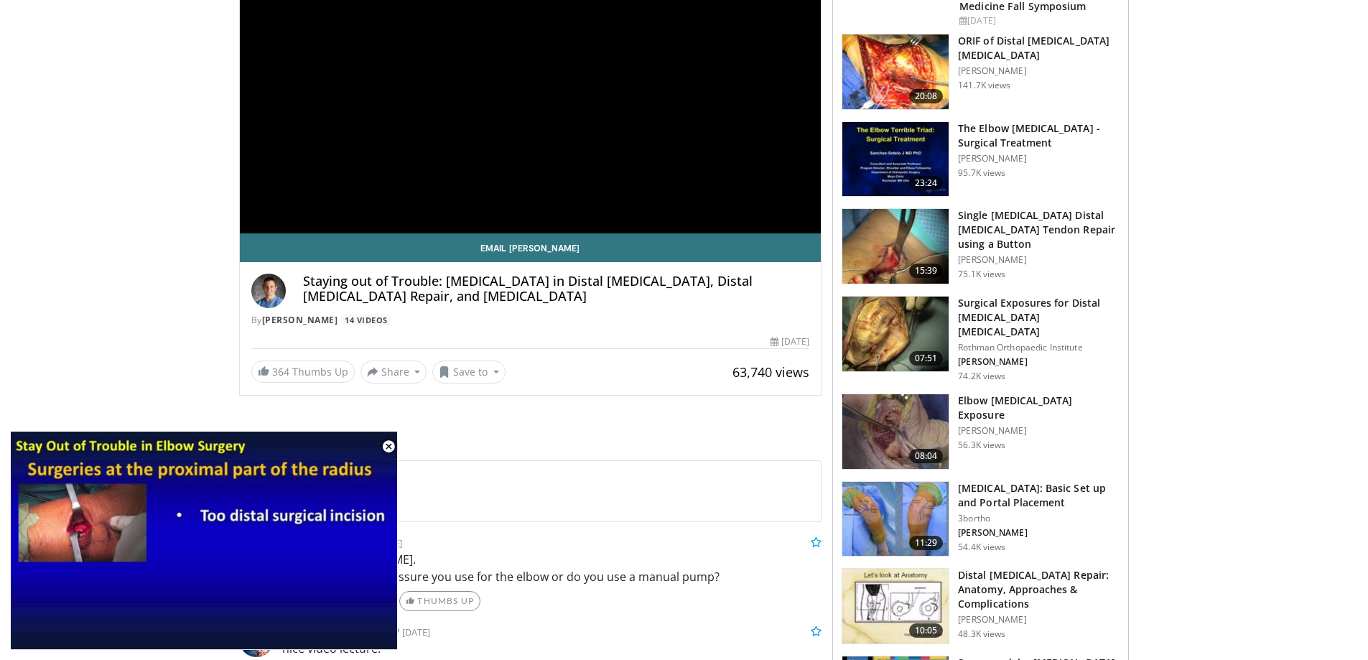
scroll to position [335, 0]
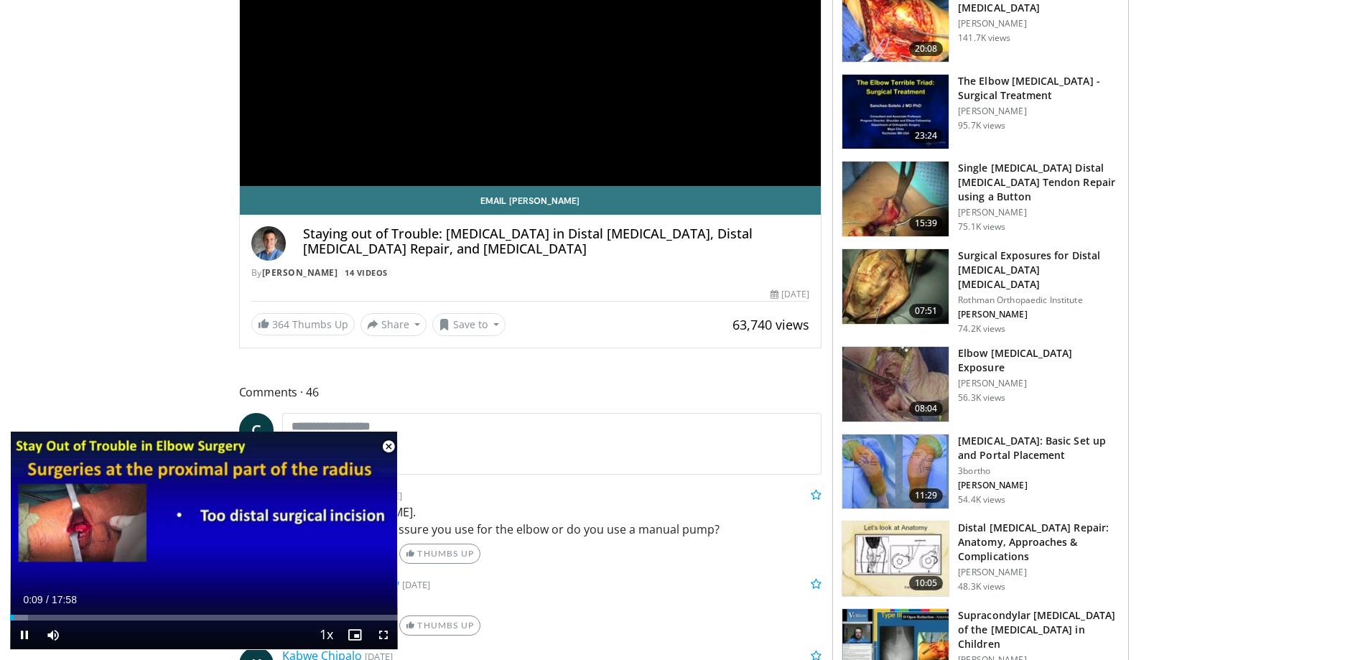
click at [390, 445] on span "Video Player" at bounding box center [388, 446] width 29 height 29
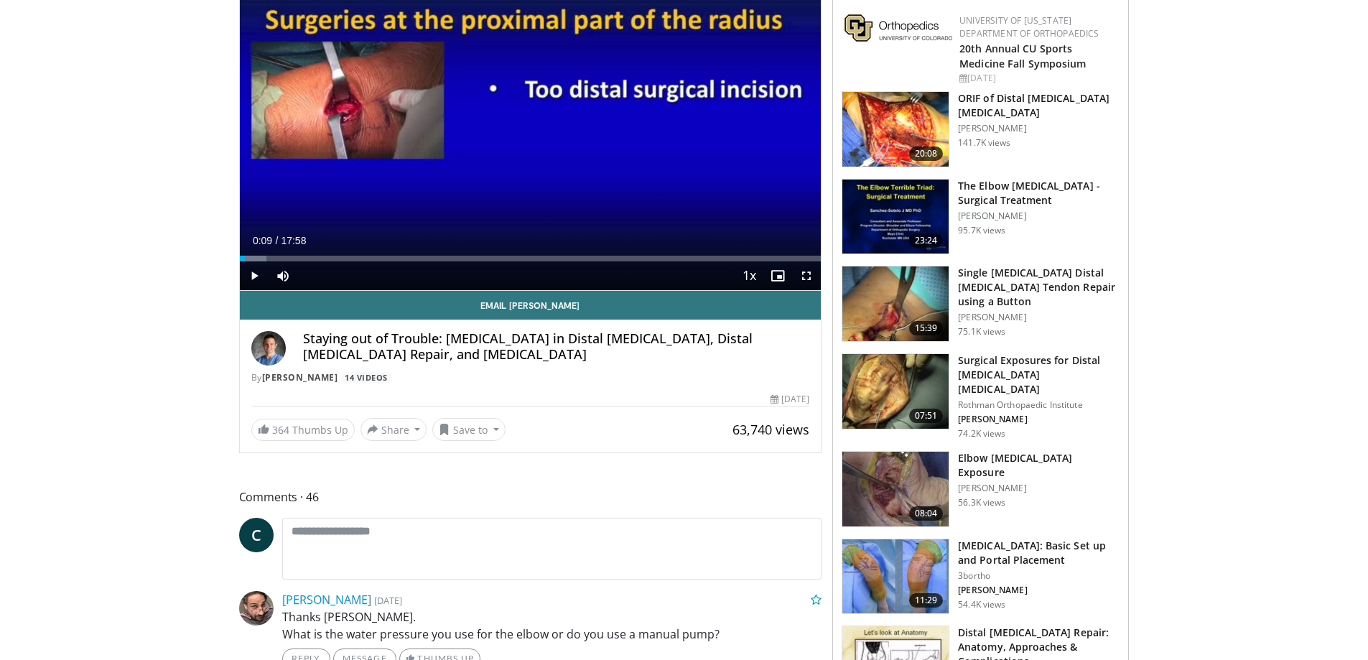
scroll to position [0, 0]
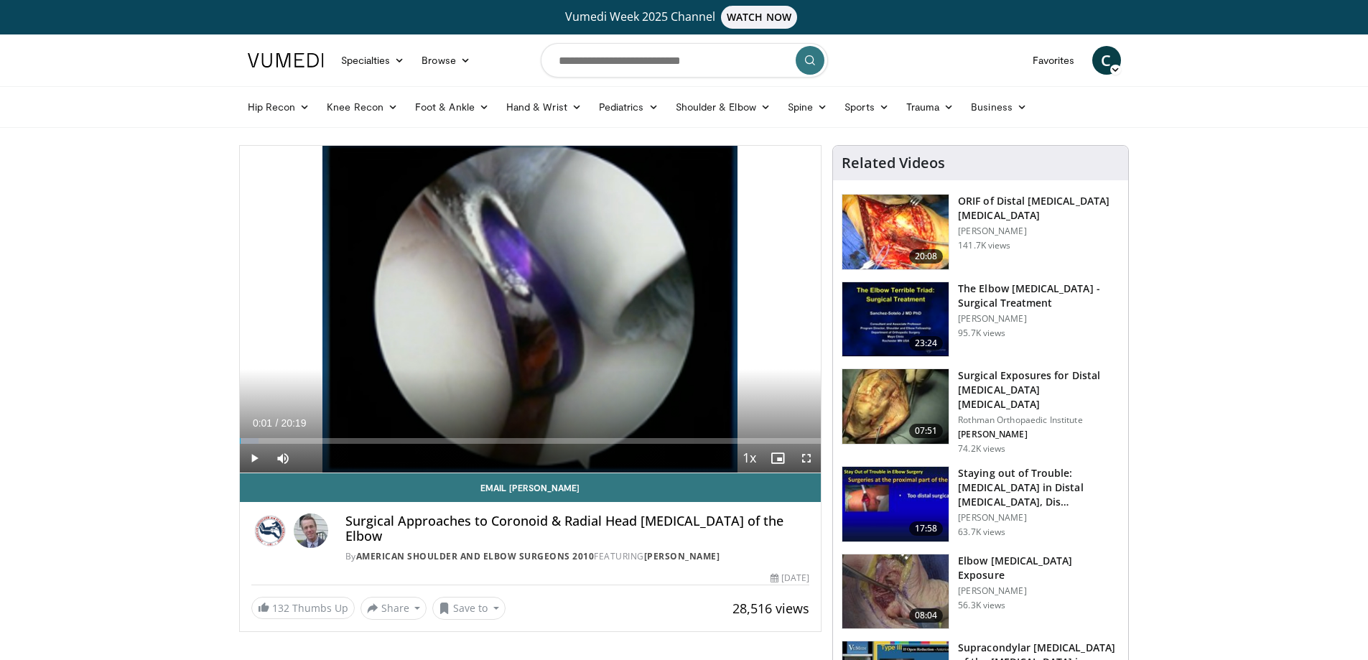
click at [254, 460] on span "Video Player" at bounding box center [254, 458] width 29 height 29
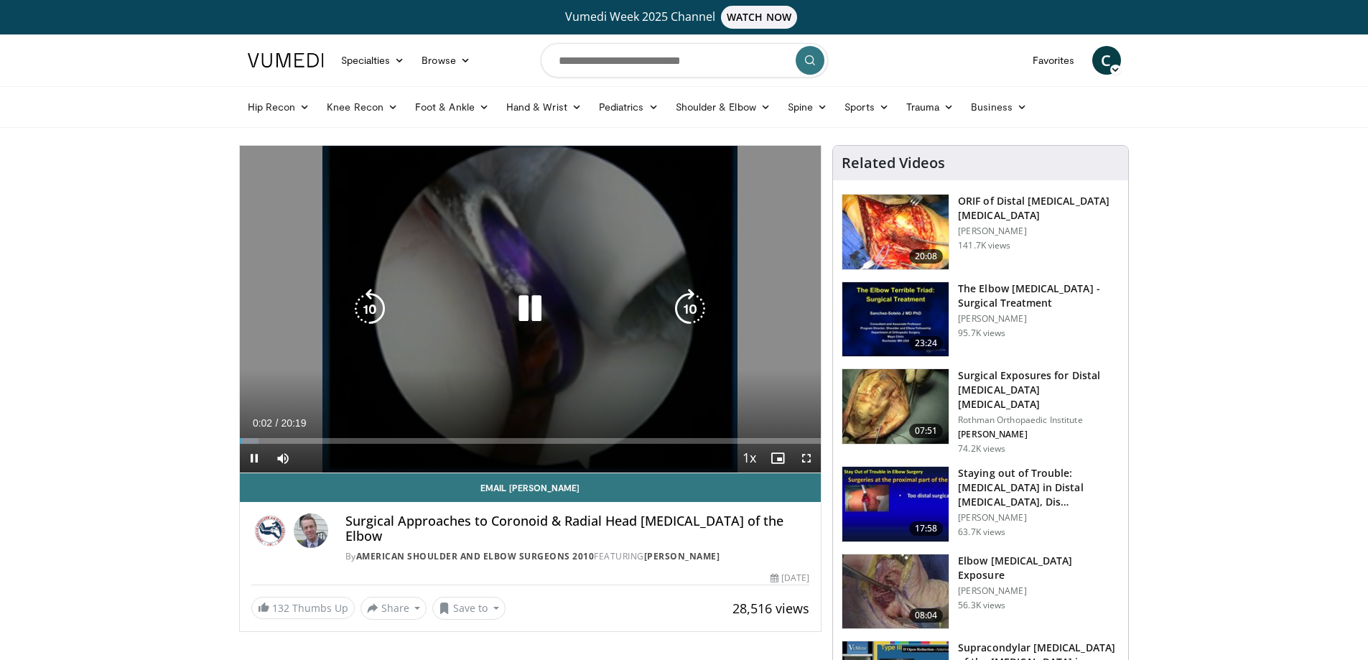
click at [692, 310] on icon "Video Player" at bounding box center [690, 309] width 40 height 40
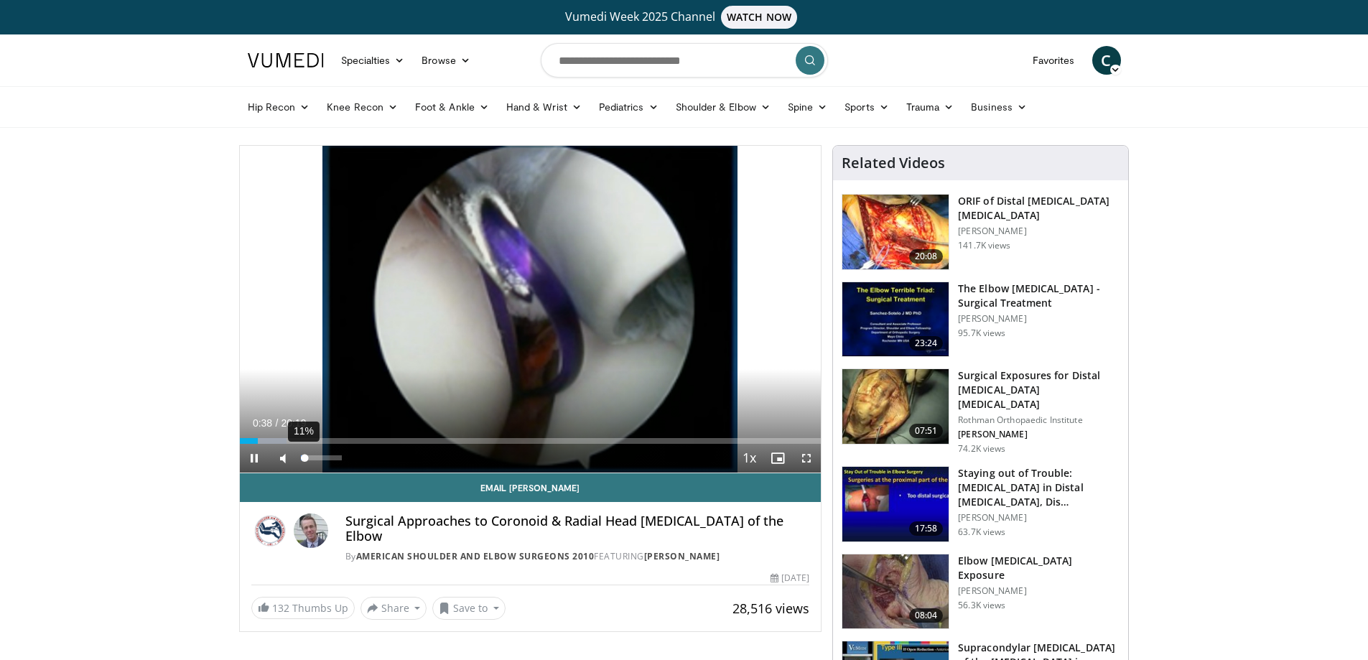
drag, startPoint x: 340, startPoint y: 455, endPoint x: 305, endPoint y: 458, distance: 35.3
click at [305, 458] on div "Volume Level" at bounding box center [303, 457] width 4 height 5
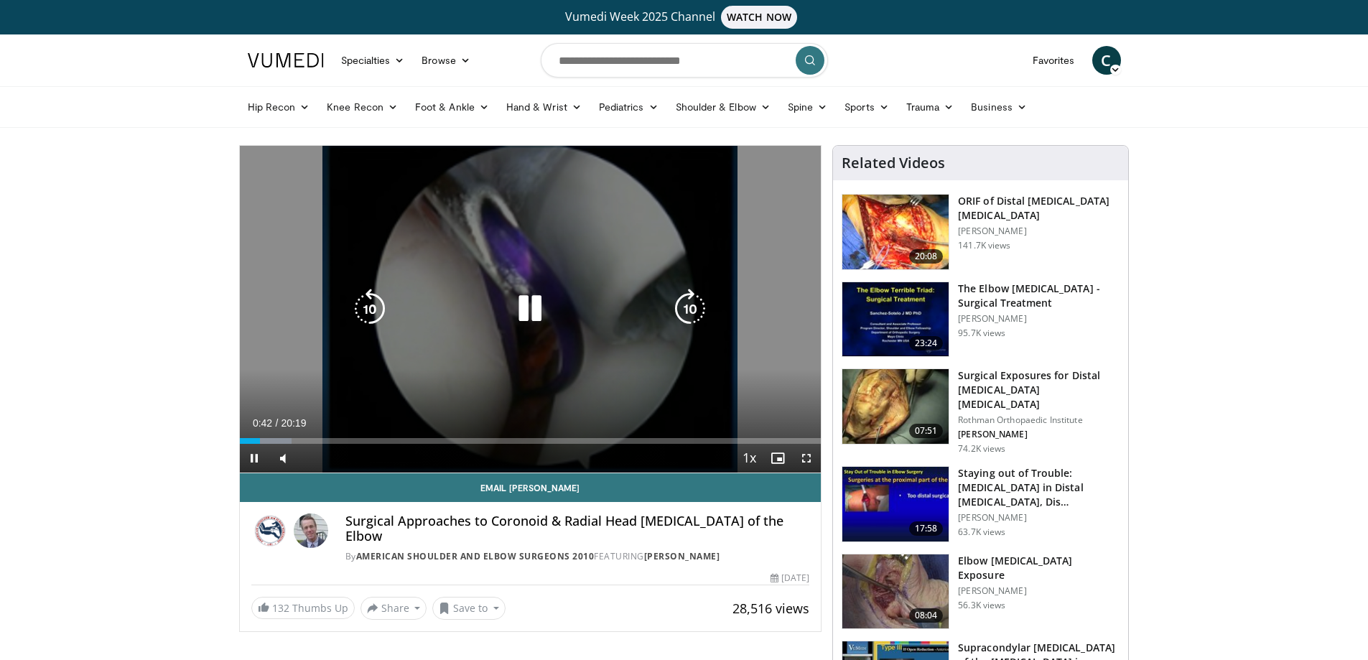
click at [685, 310] on icon "Video Player" at bounding box center [690, 309] width 40 height 40
click at [684, 310] on icon "Video Player" at bounding box center [690, 309] width 40 height 40
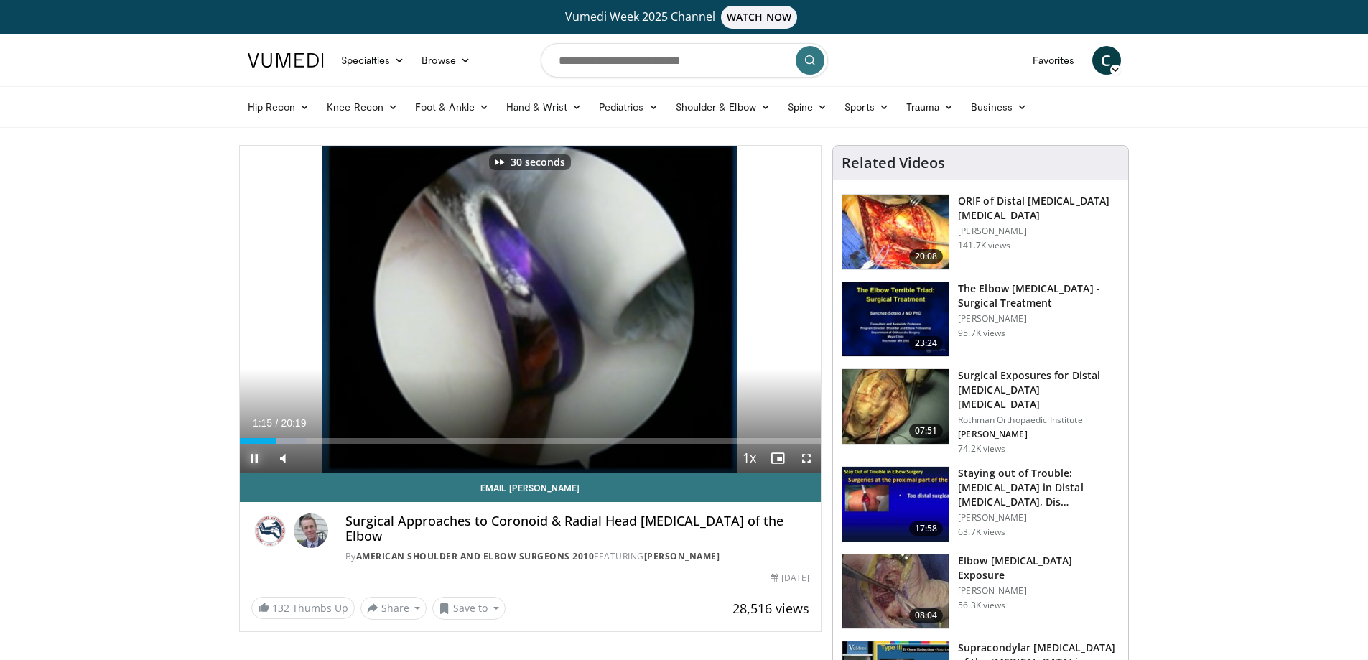
click at [256, 461] on span "Video Player" at bounding box center [254, 458] width 29 height 29
